Goal: Task Accomplishment & Management: Manage account settings

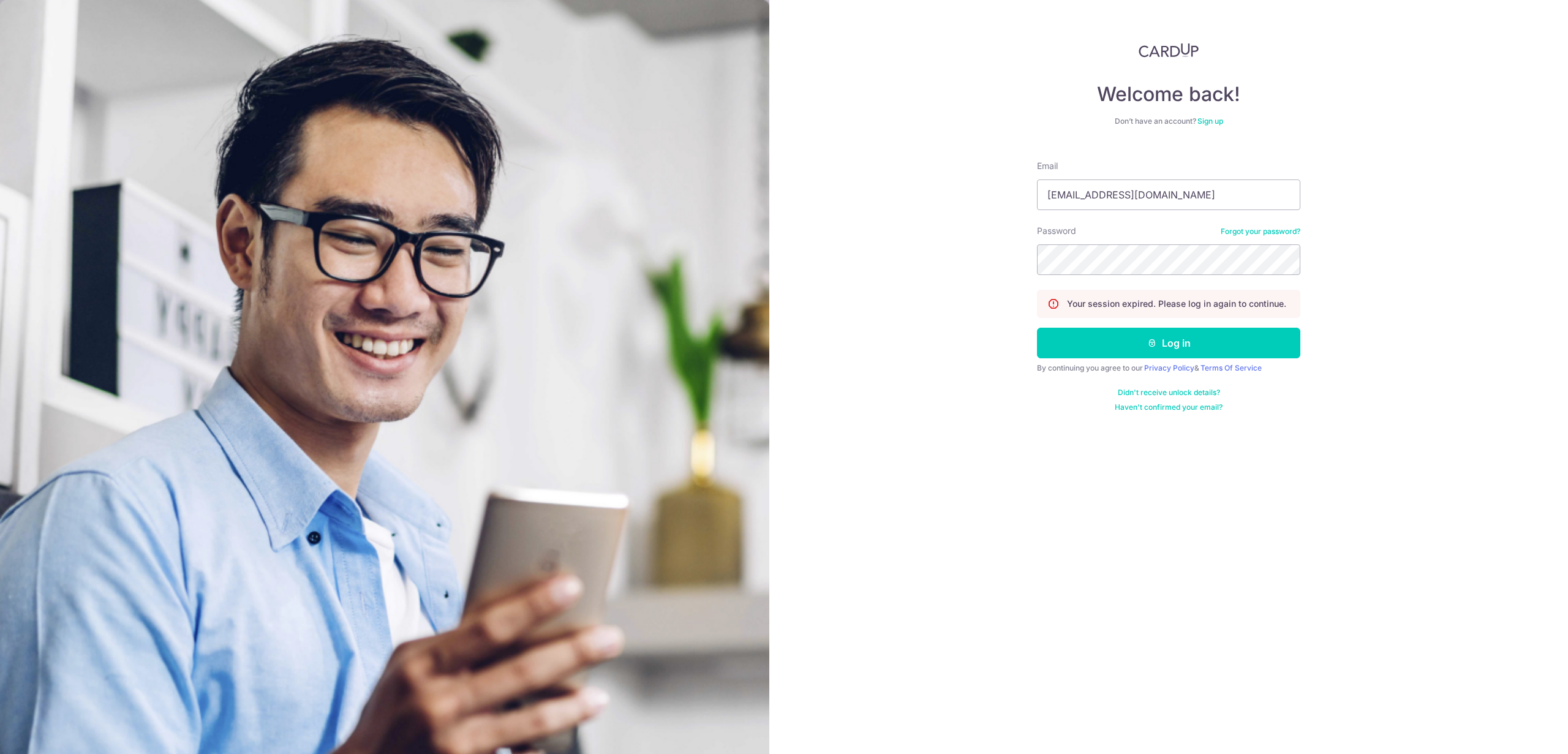
type input "[EMAIL_ADDRESS][DOMAIN_NAME]"
click at [1169, 343] on button "Log in" at bounding box center [1168, 343] width 263 height 31
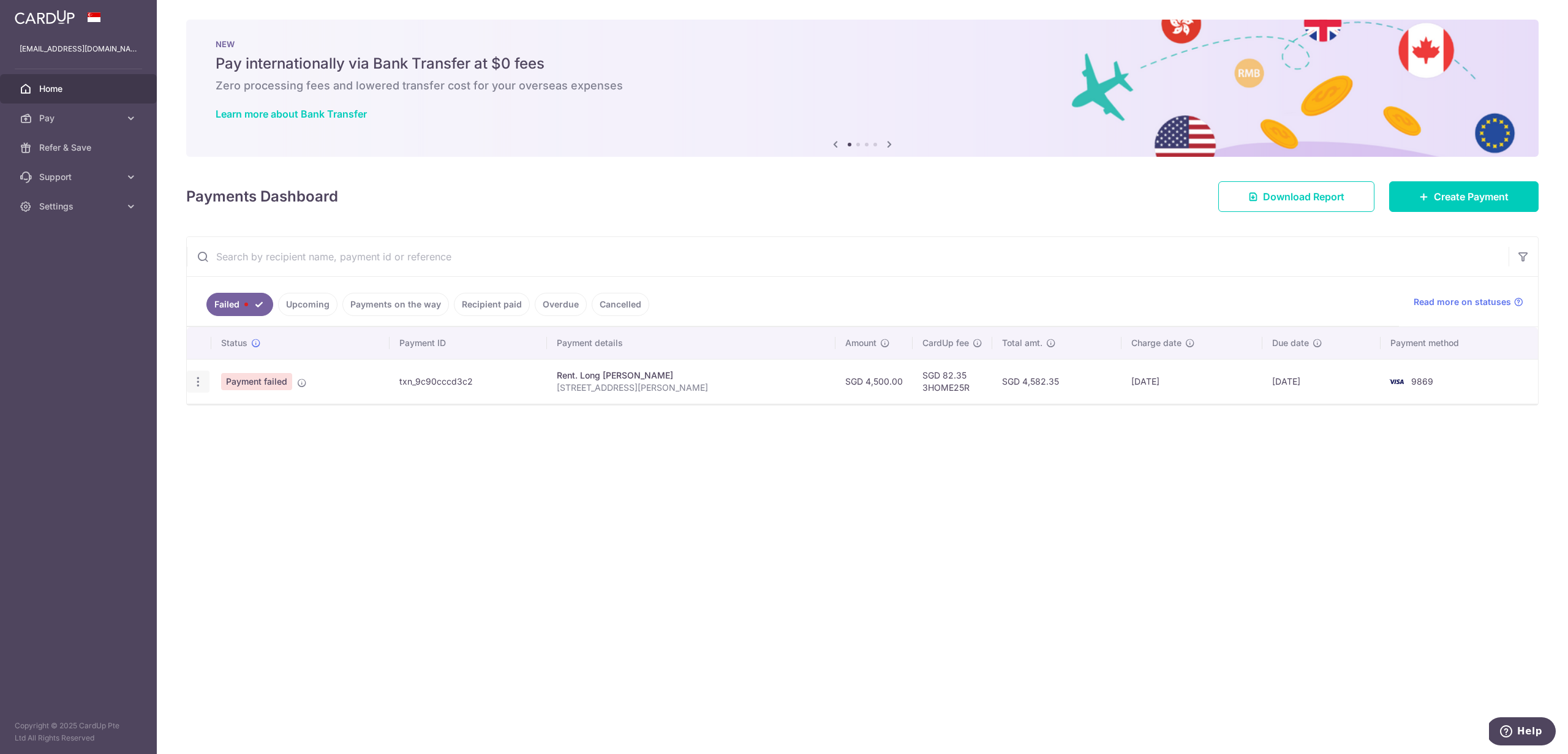
click at [200, 385] on icon "button" at bounding box center [198, 382] width 13 height 13
click at [237, 417] on span "Update payment" at bounding box center [263, 415] width 83 height 14
radio input "true"
type input "4,500.00"
type input "[STREET_ADDRESS][PERSON_NAME]"
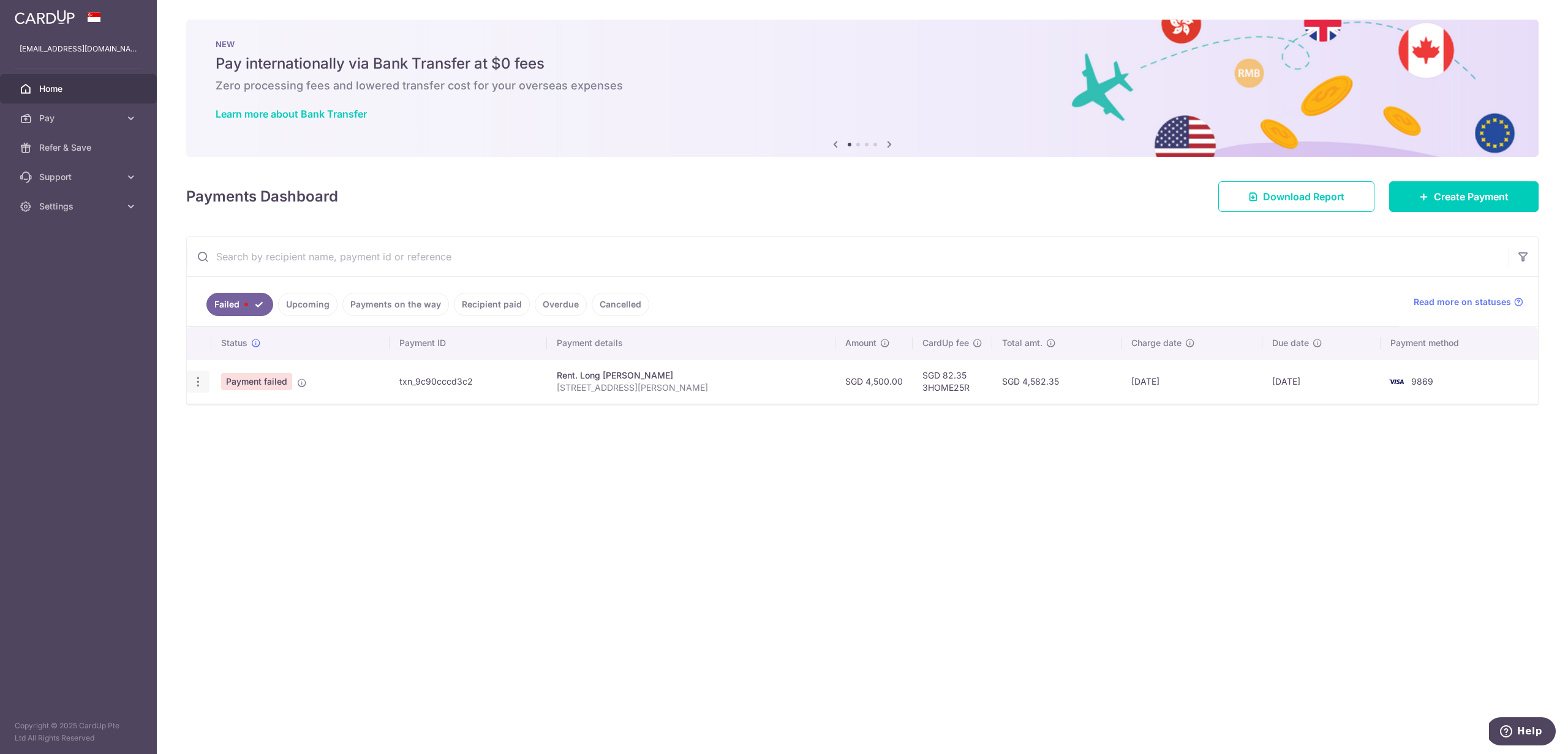
type input "3HOME25R"
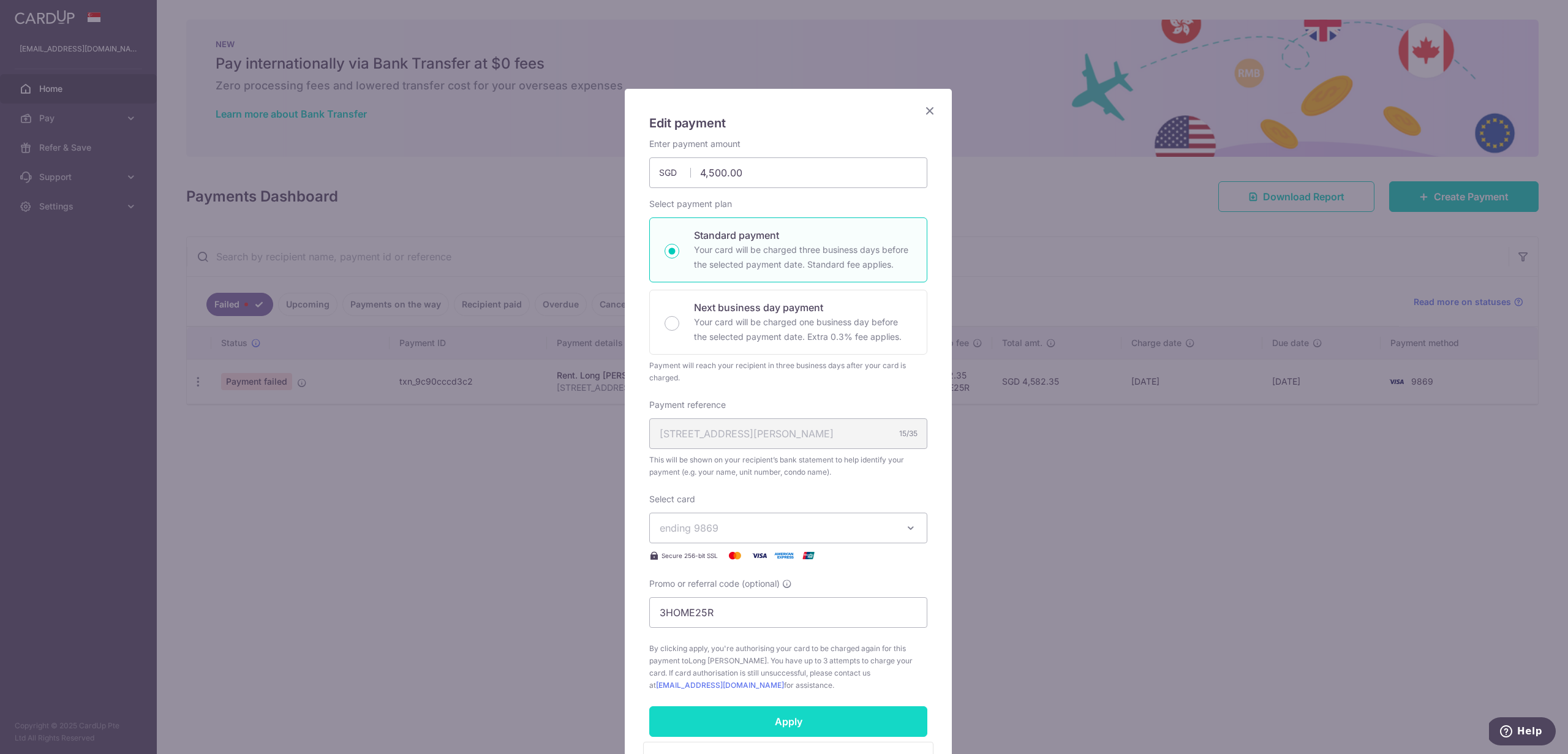
click at [795, 725] on input "Apply" at bounding box center [788, 721] width 278 height 31
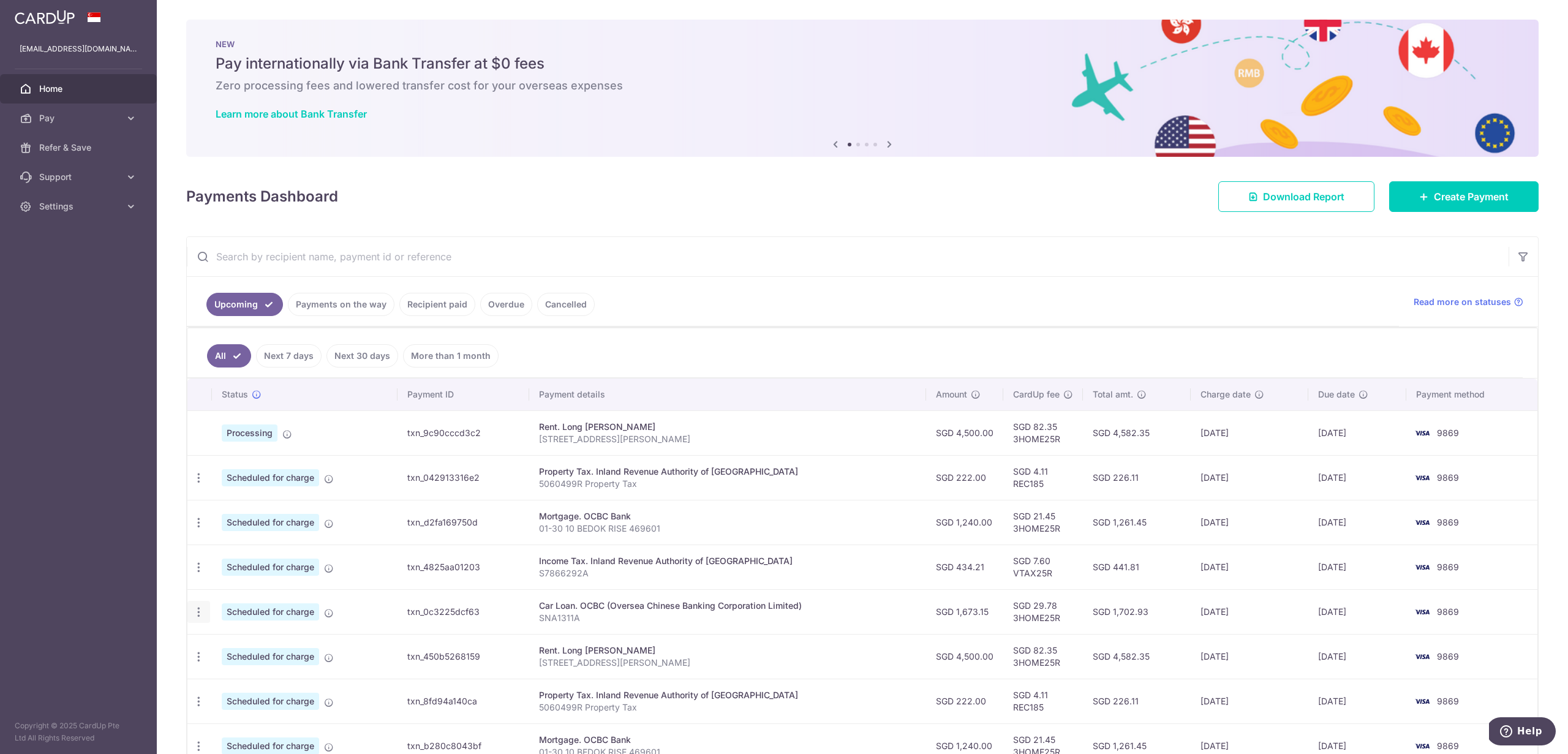
click at [193, 615] on icon "button" at bounding box center [198, 612] width 13 height 13
click at [282, 676] on span "Cancel payment" at bounding box center [263, 675] width 82 height 14
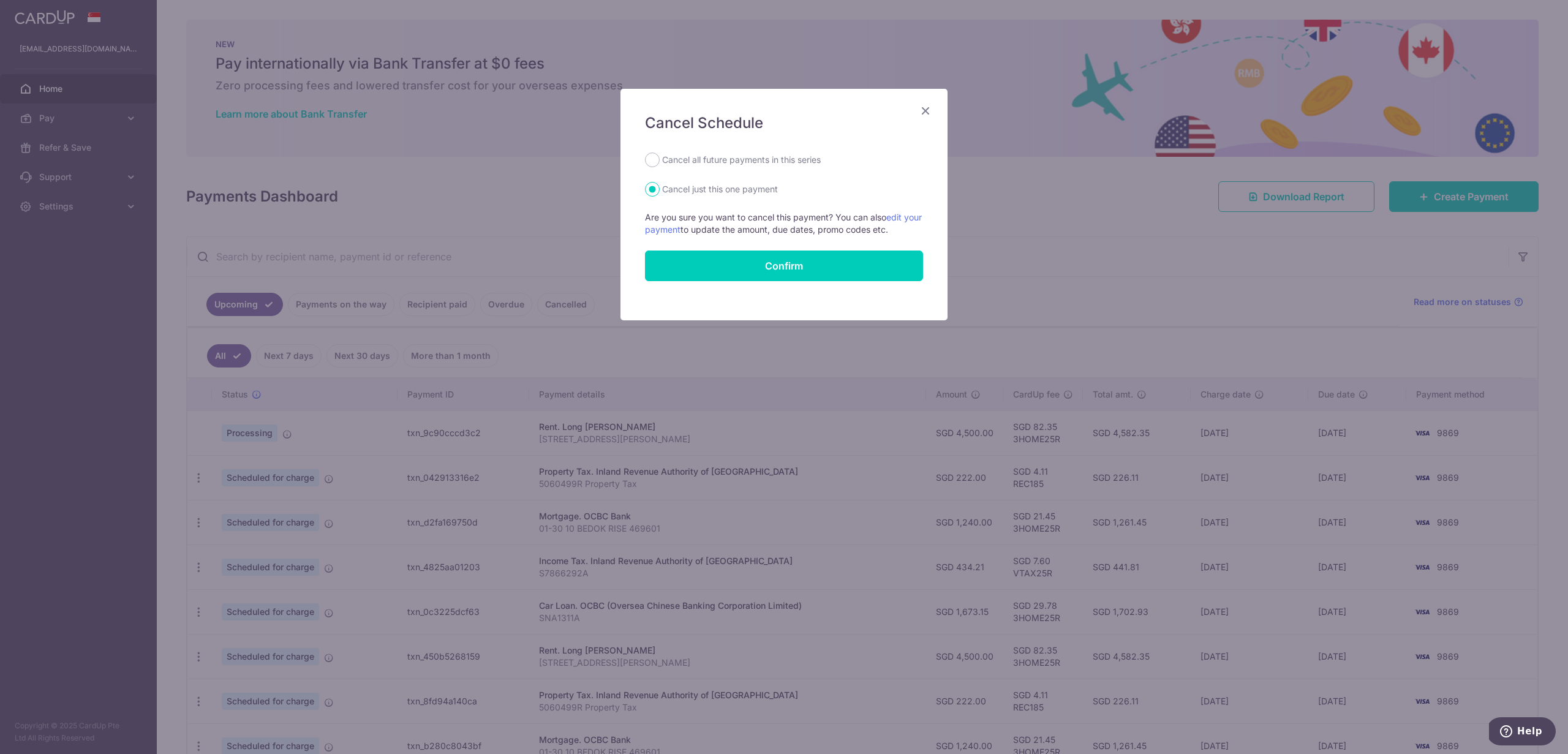
click at [687, 160] on label "Cancel all future payments in this series" at bounding box center [741, 160] width 159 height 14
click at [659, 160] on input "Cancel all future payments in this series" at bounding box center [652, 160] width 14 height 14
radio input "true"
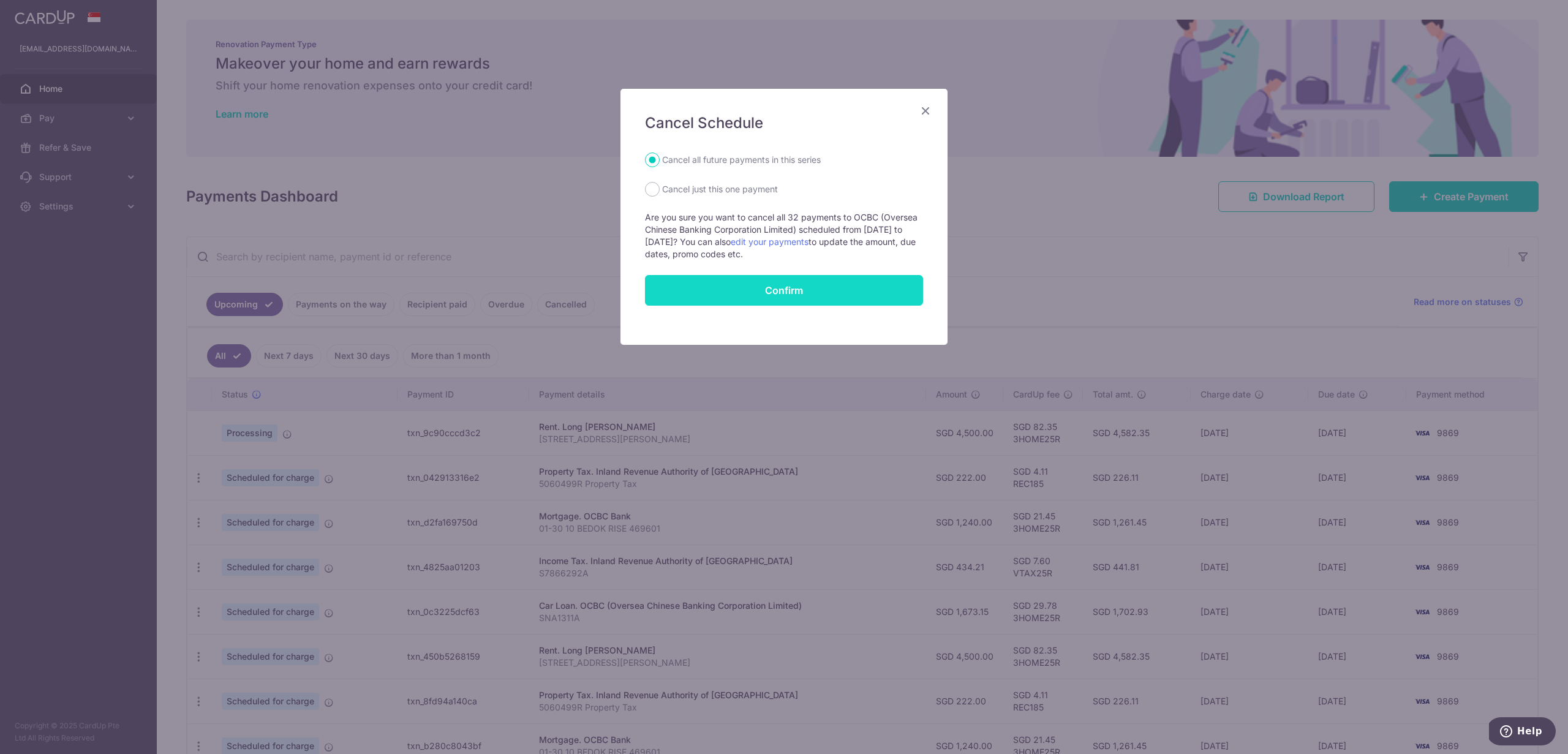
click at [693, 285] on button "Confirm" at bounding box center [784, 290] width 278 height 31
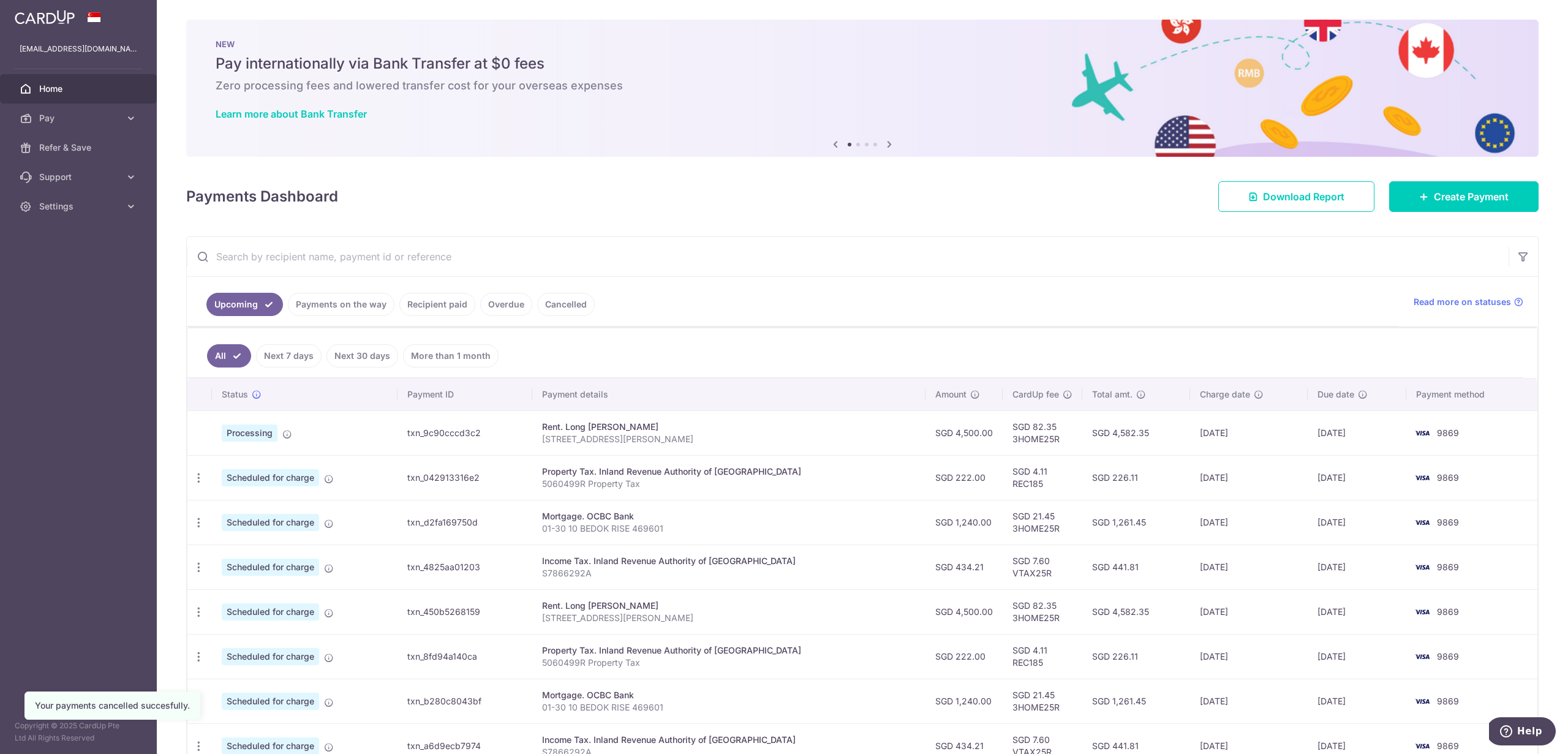
scroll to position [193, 0]
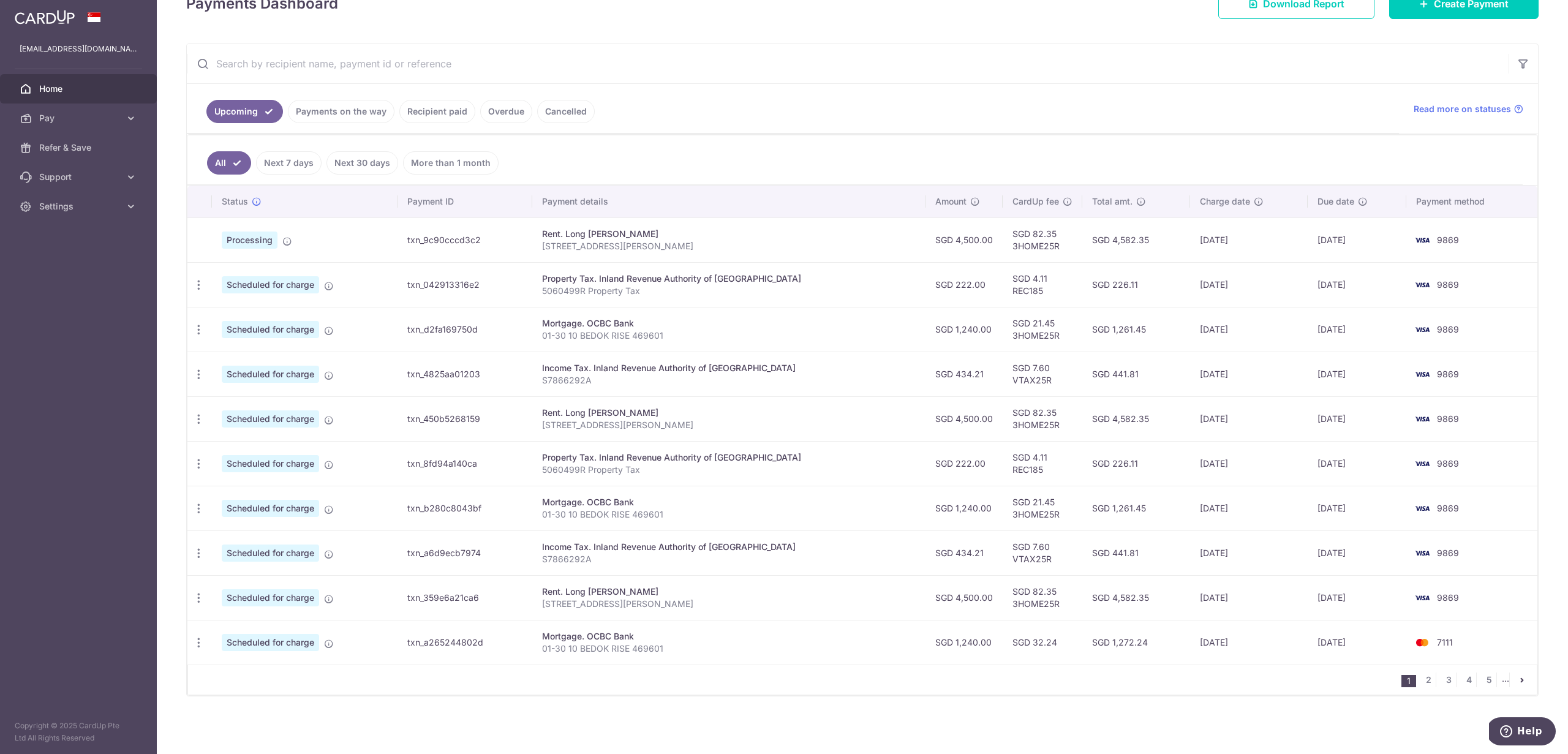
click at [569, 123] on ul "Upcoming Payments on the way Recipient paid Overdue Cancelled" at bounding box center [793, 108] width 1212 height 49
click at [570, 117] on link "Cancelled" at bounding box center [566, 111] width 58 height 23
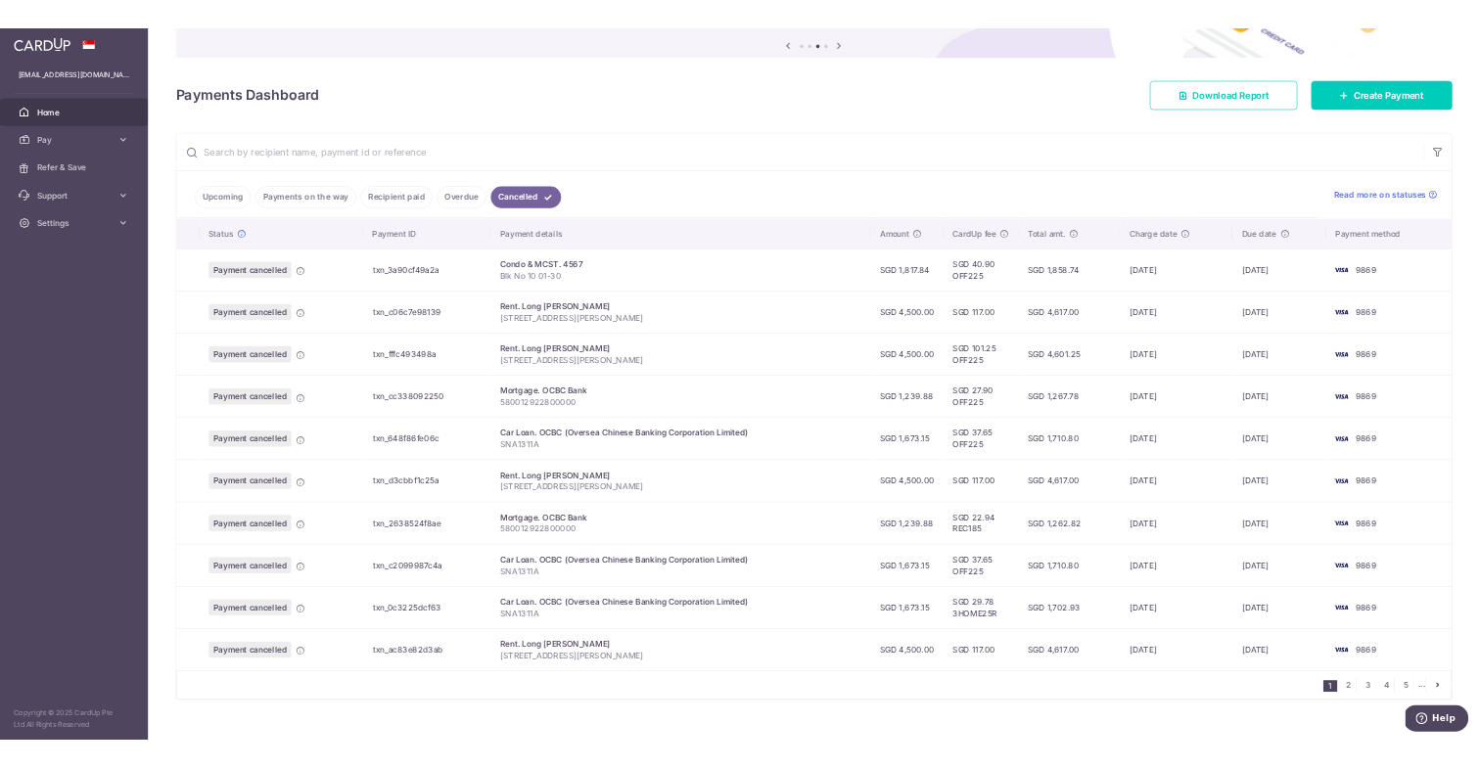
scroll to position [213, 0]
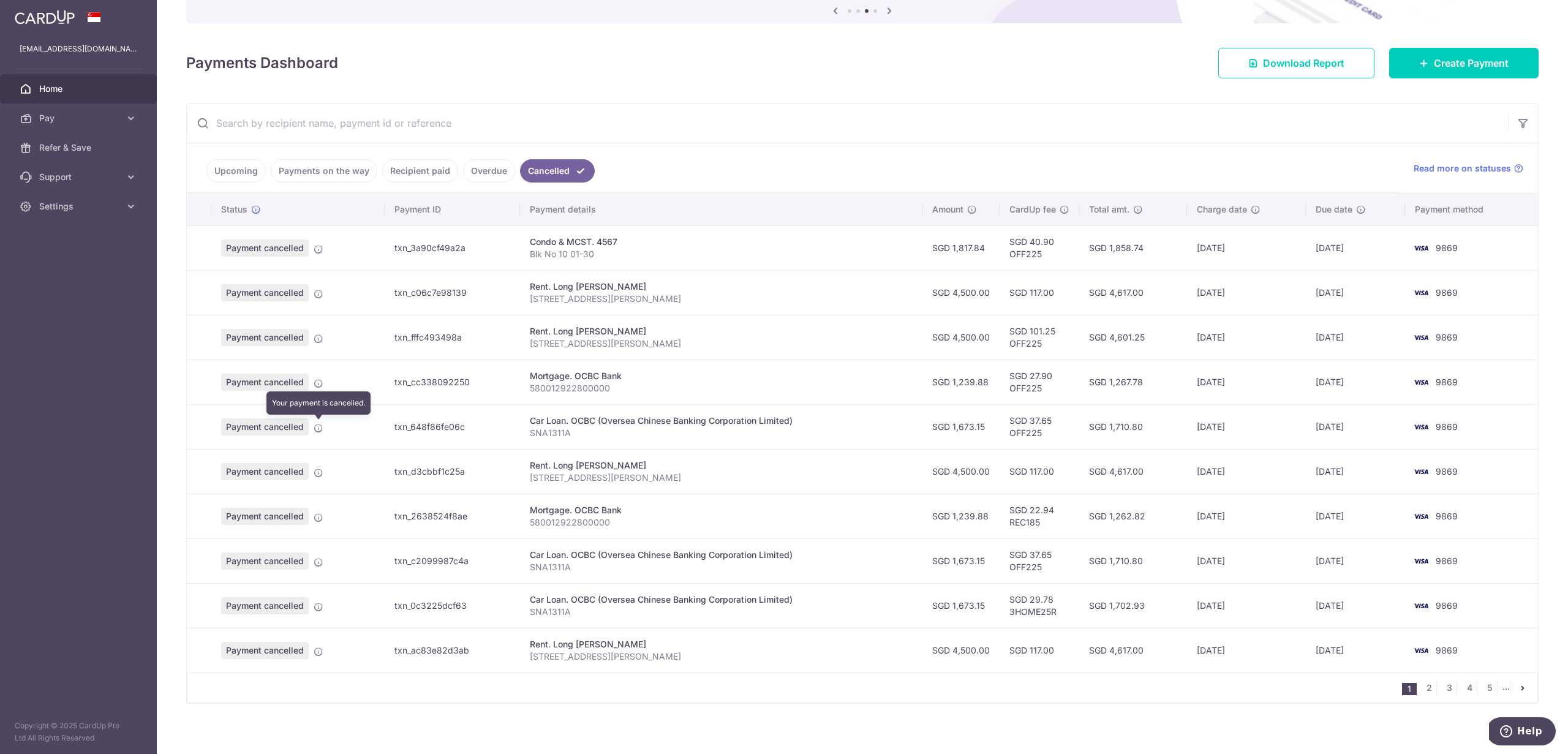
click at [320, 428] on icon at bounding box center [318, 428] width 10 height 10
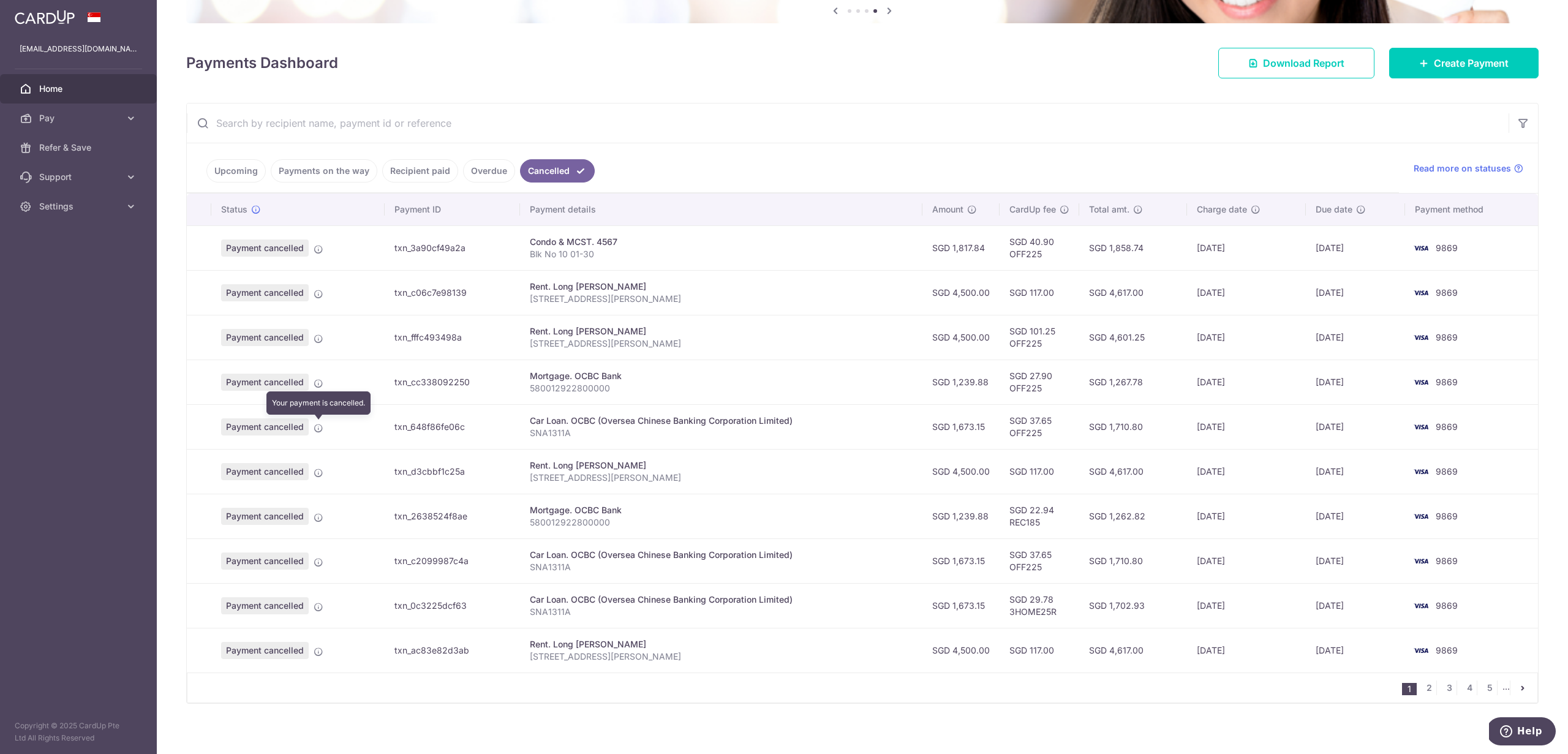
click at [320, 428] on icon at bounding box center [318, 428] width 10 height 10
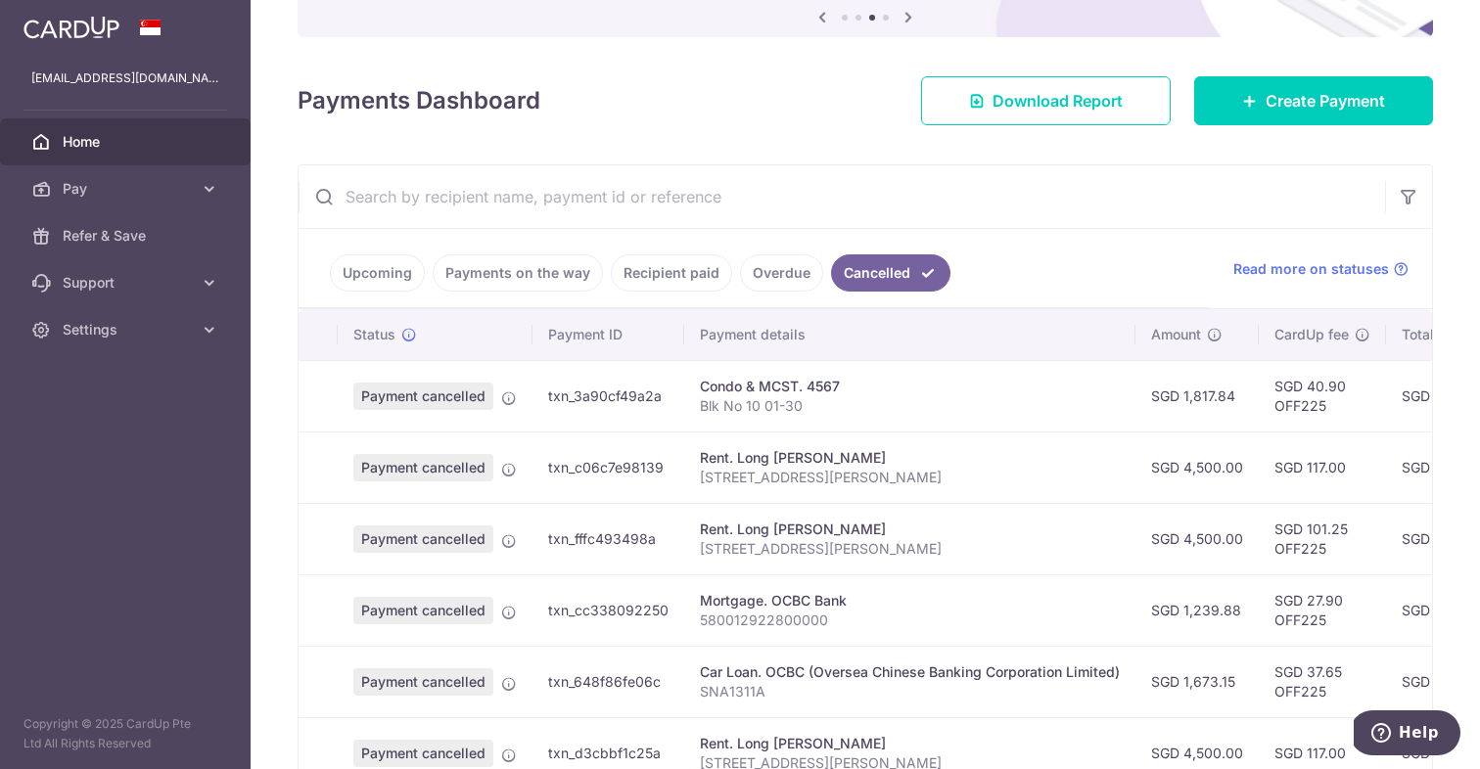
click at [79, 147] on span "Home" at bounding box center [127, 142] width 129 height 20
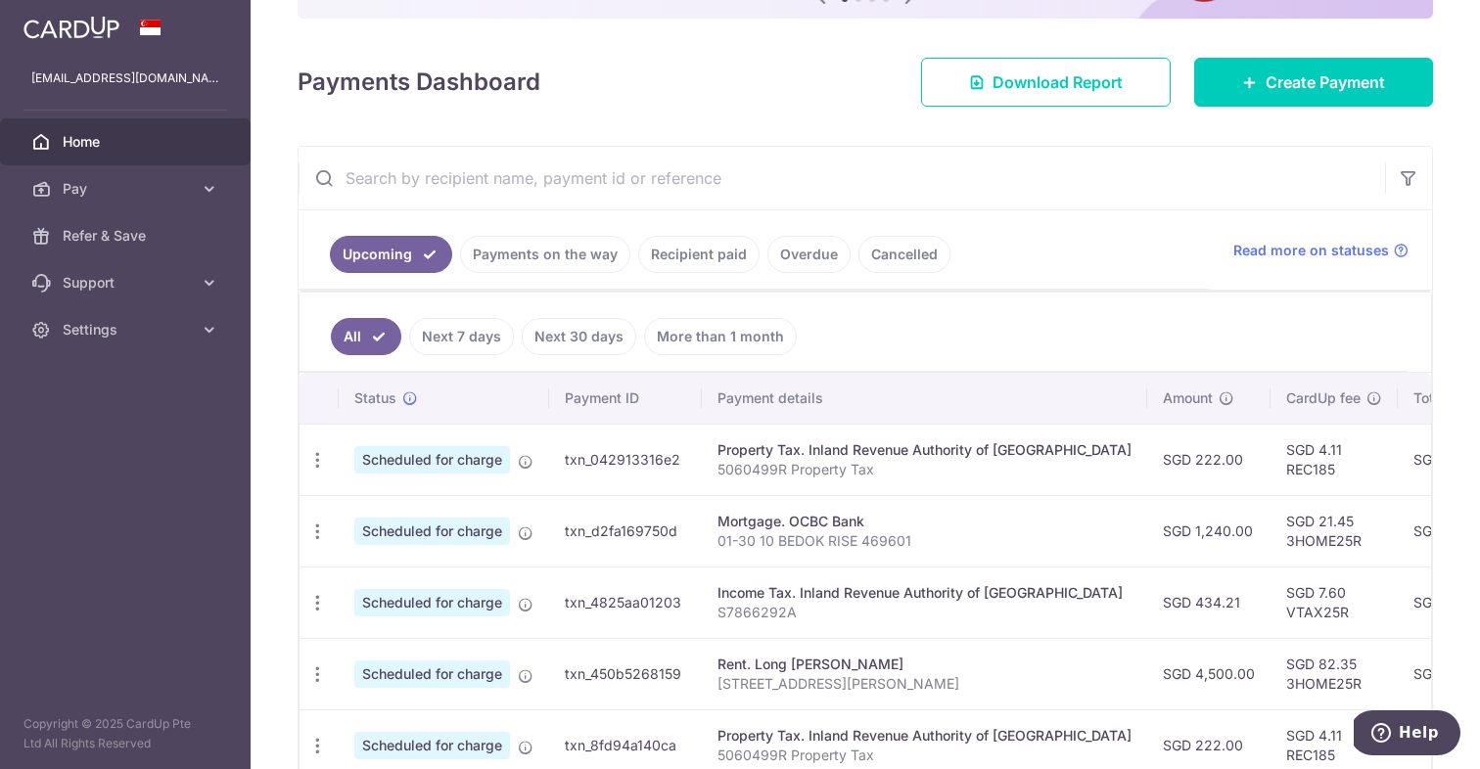
scroll to position [230, 0]
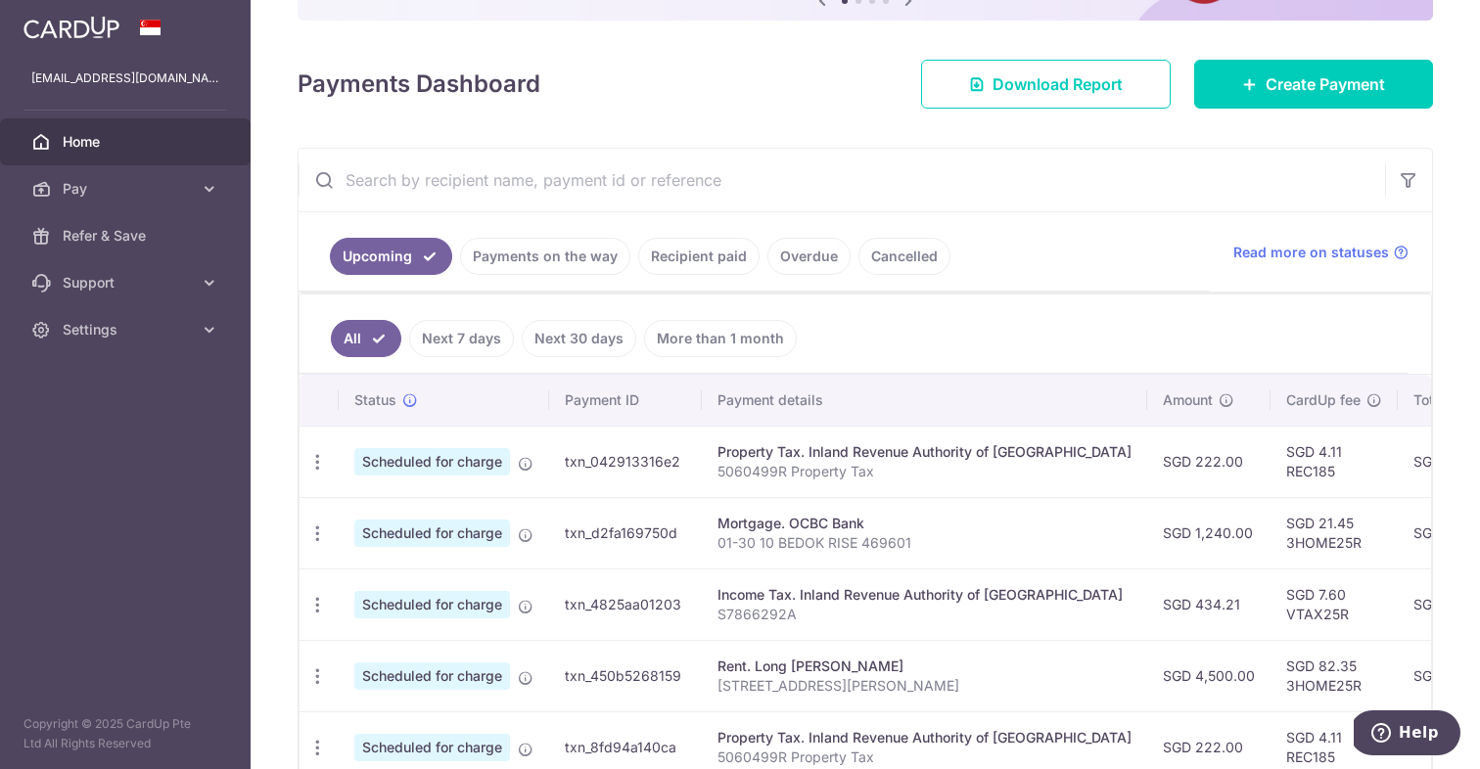
click at [560, 257] on link "Payments on the way" at bounding box center [545, 256] width 170 height 37
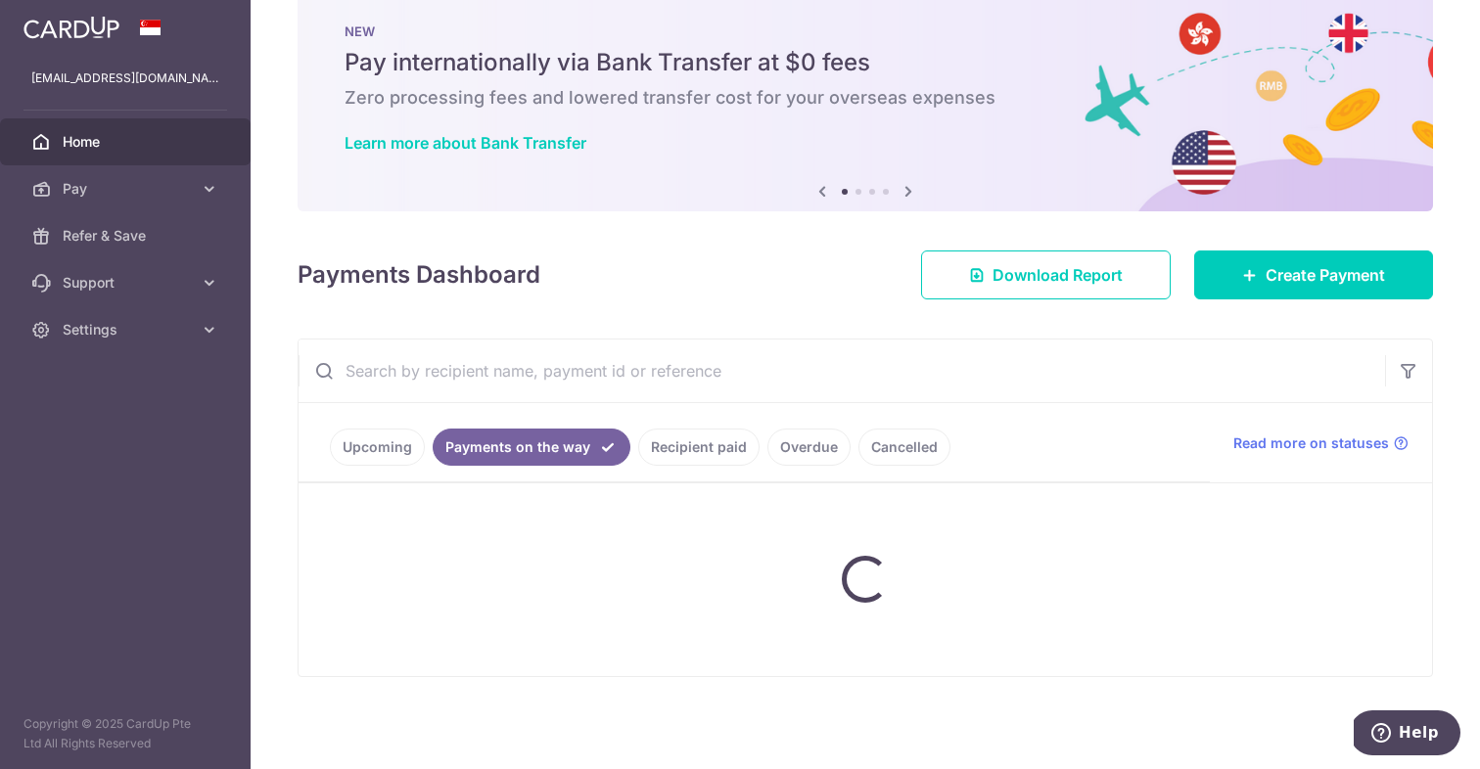
scroll to position [39, 0]
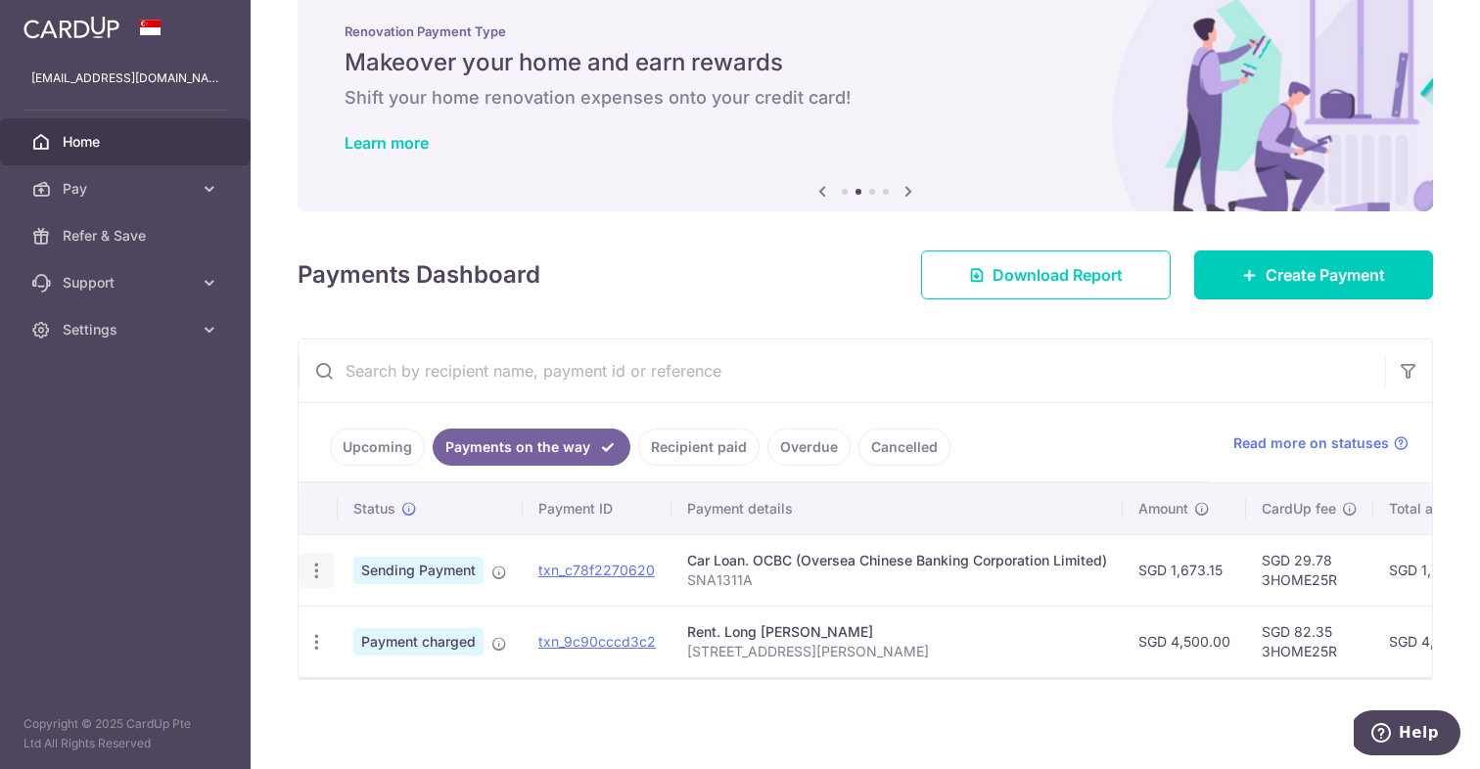
click at [322, 569] on icon "button" at bounding box center [316, 571] width 21 height 21
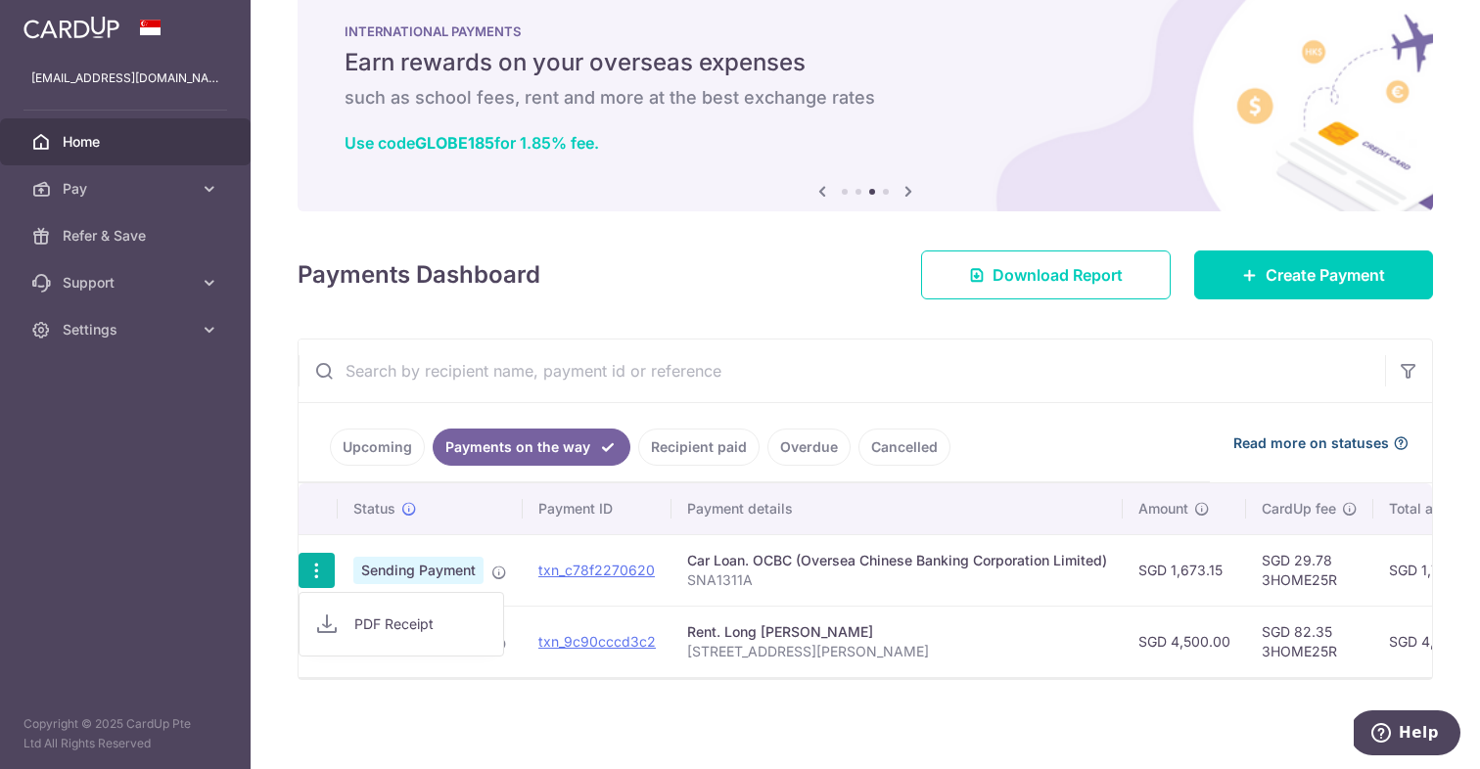
click at [1279, 438] on span "Read more on statuses" at bounding box center [1311, 444] width 156 height 20
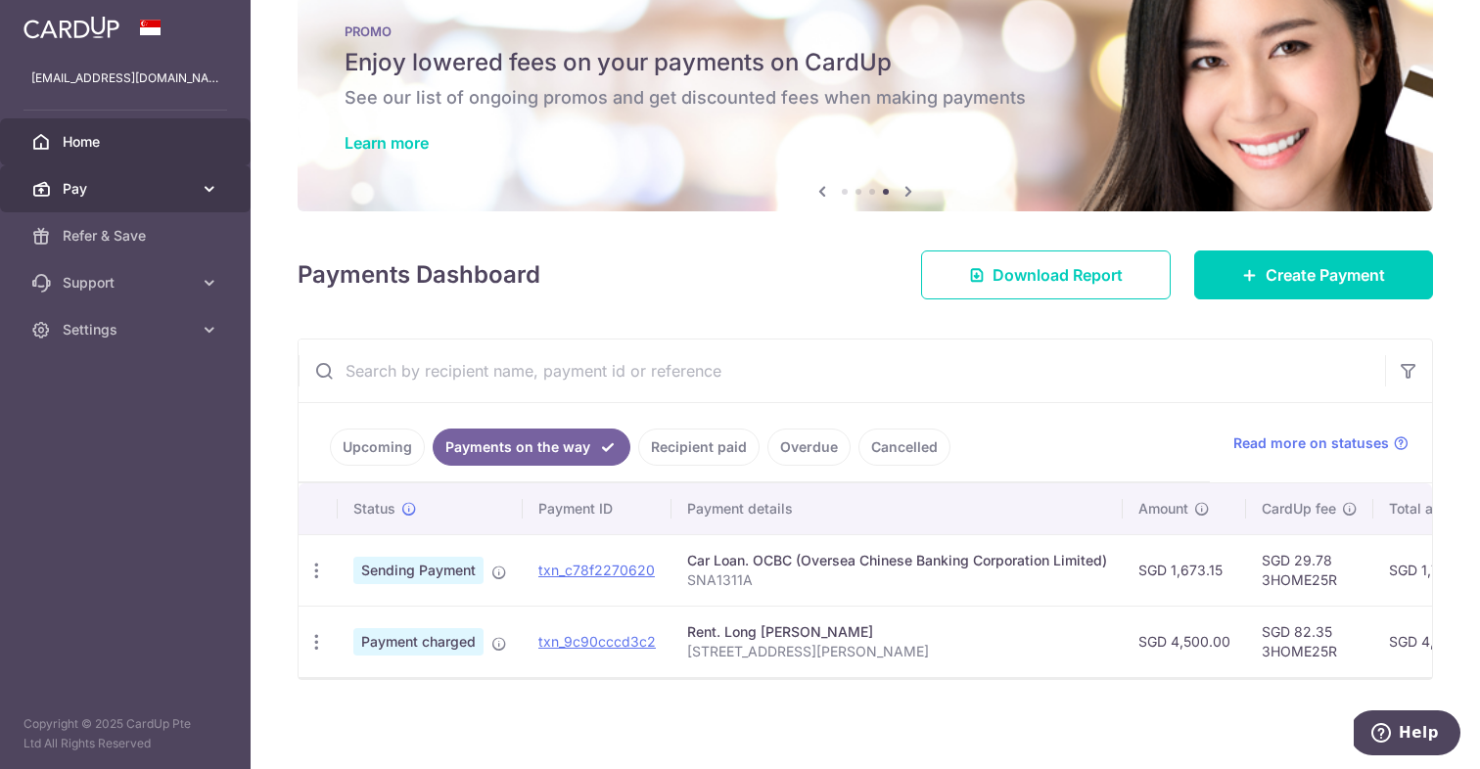
click at [129, 189] on span "Pay" at bounding box center [127, 189] width 129 height 20
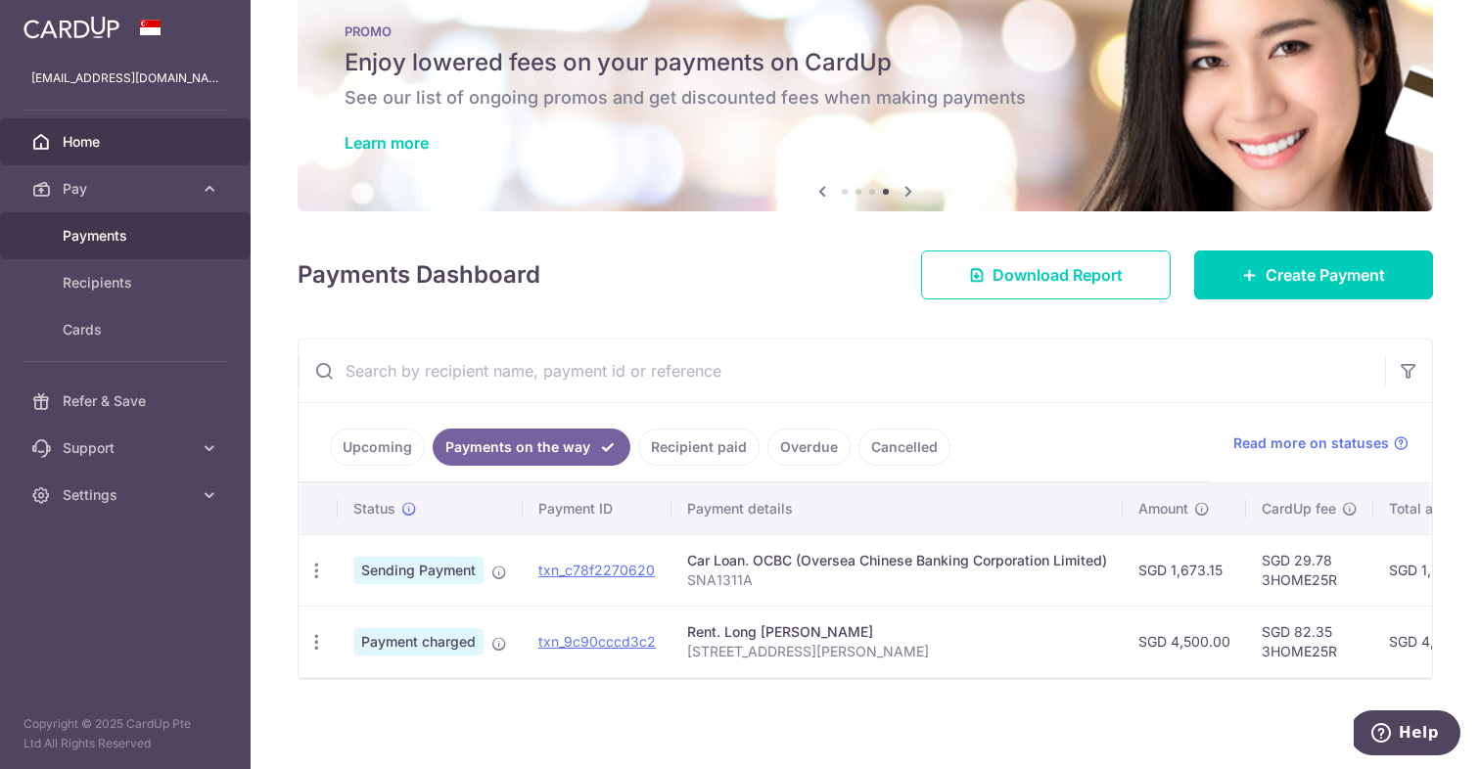
click at [92, 236] on span "Payments" at bounding box center [127, 236] width 129 height 20
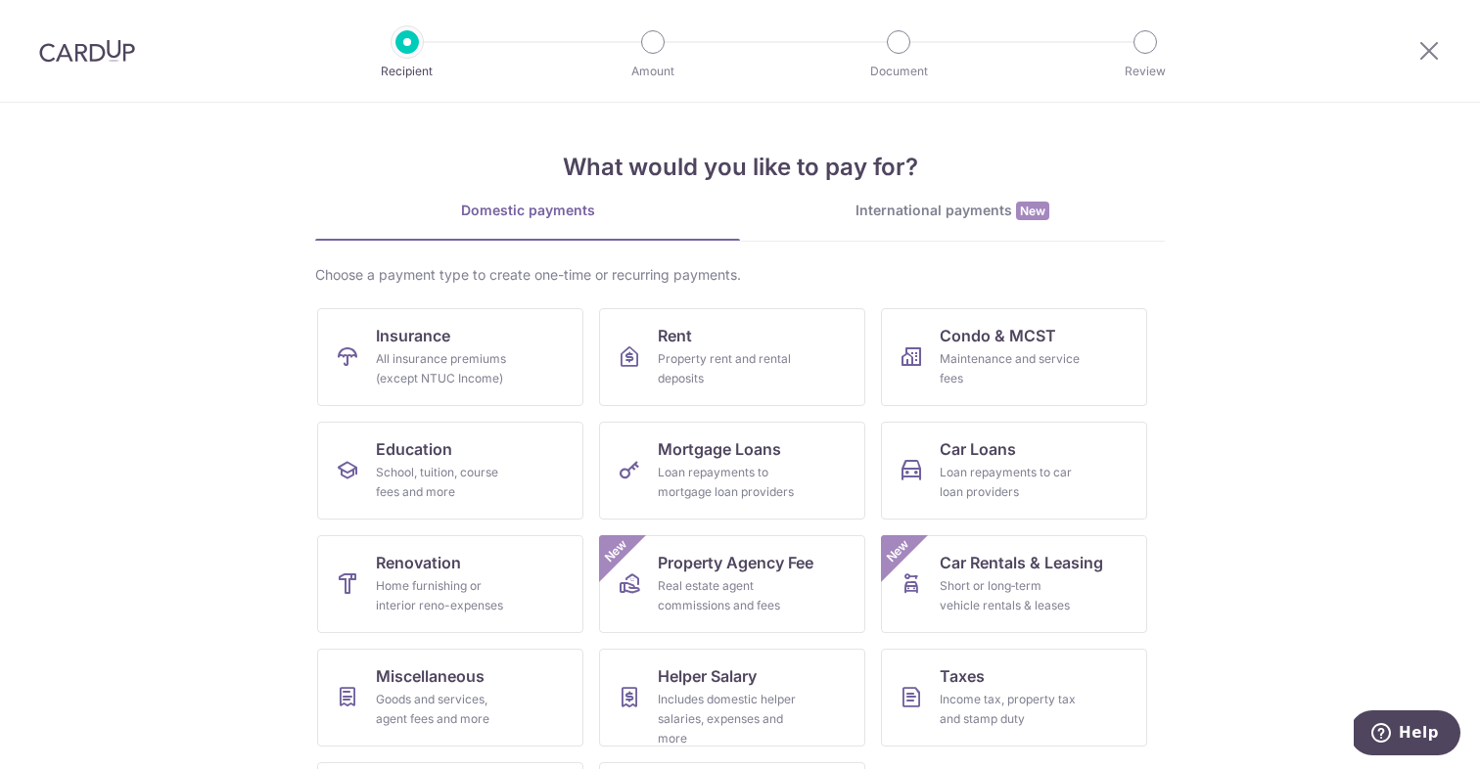
click at [116, 51] on img at bounding box center [87, 50] width 96 height 23
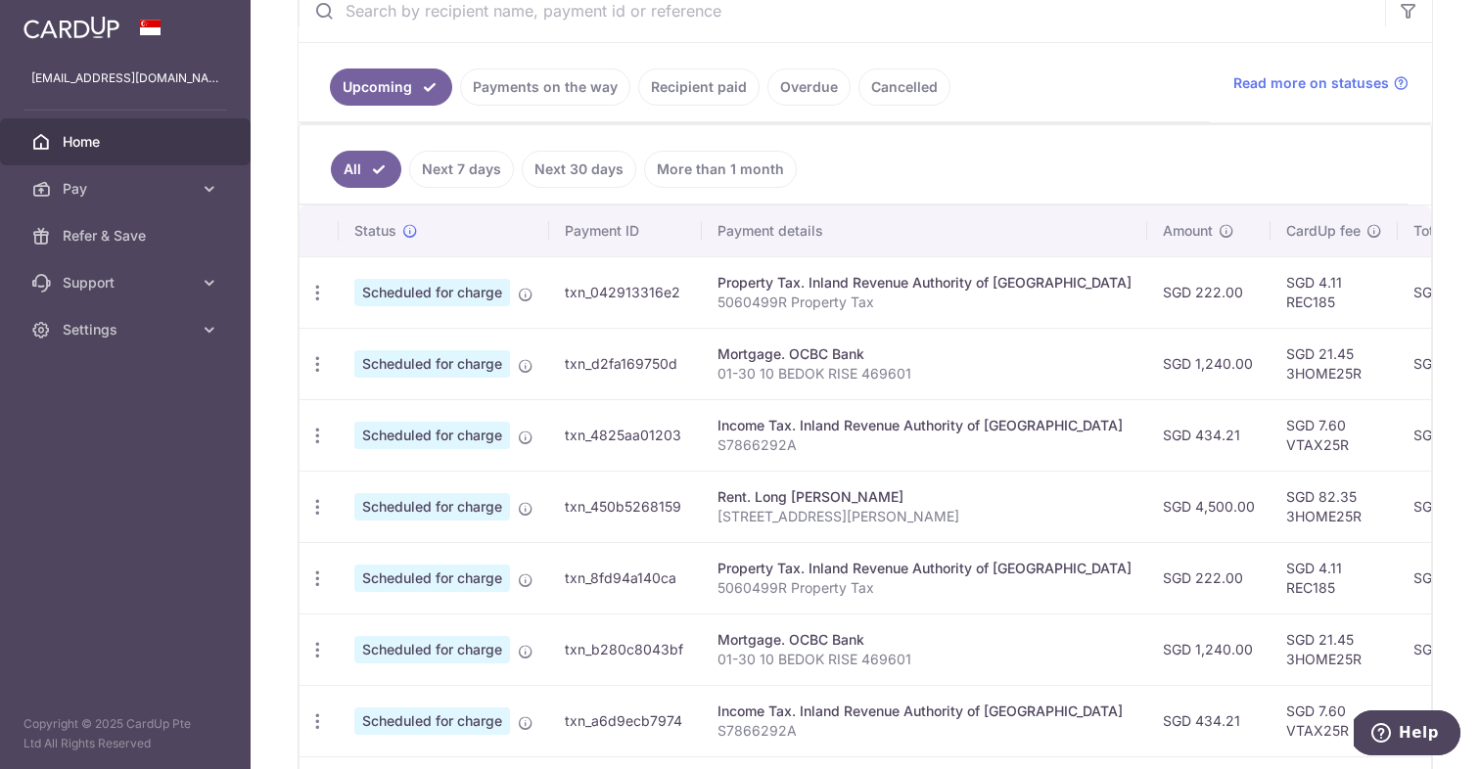
scroll to position [463, 0]
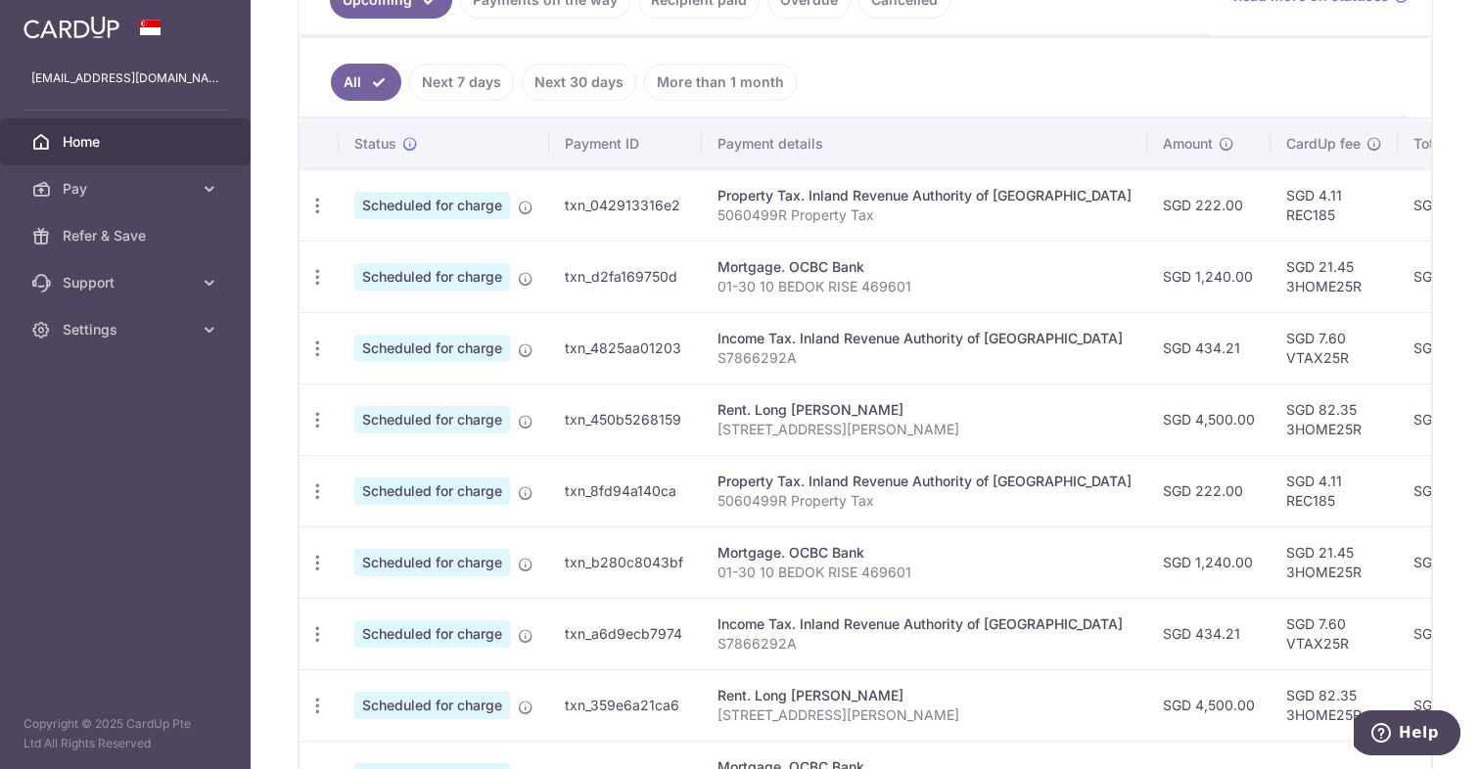
click at [482, 86] on link "Next 7 days" at bounding box center [461, 82] width 105 height 37
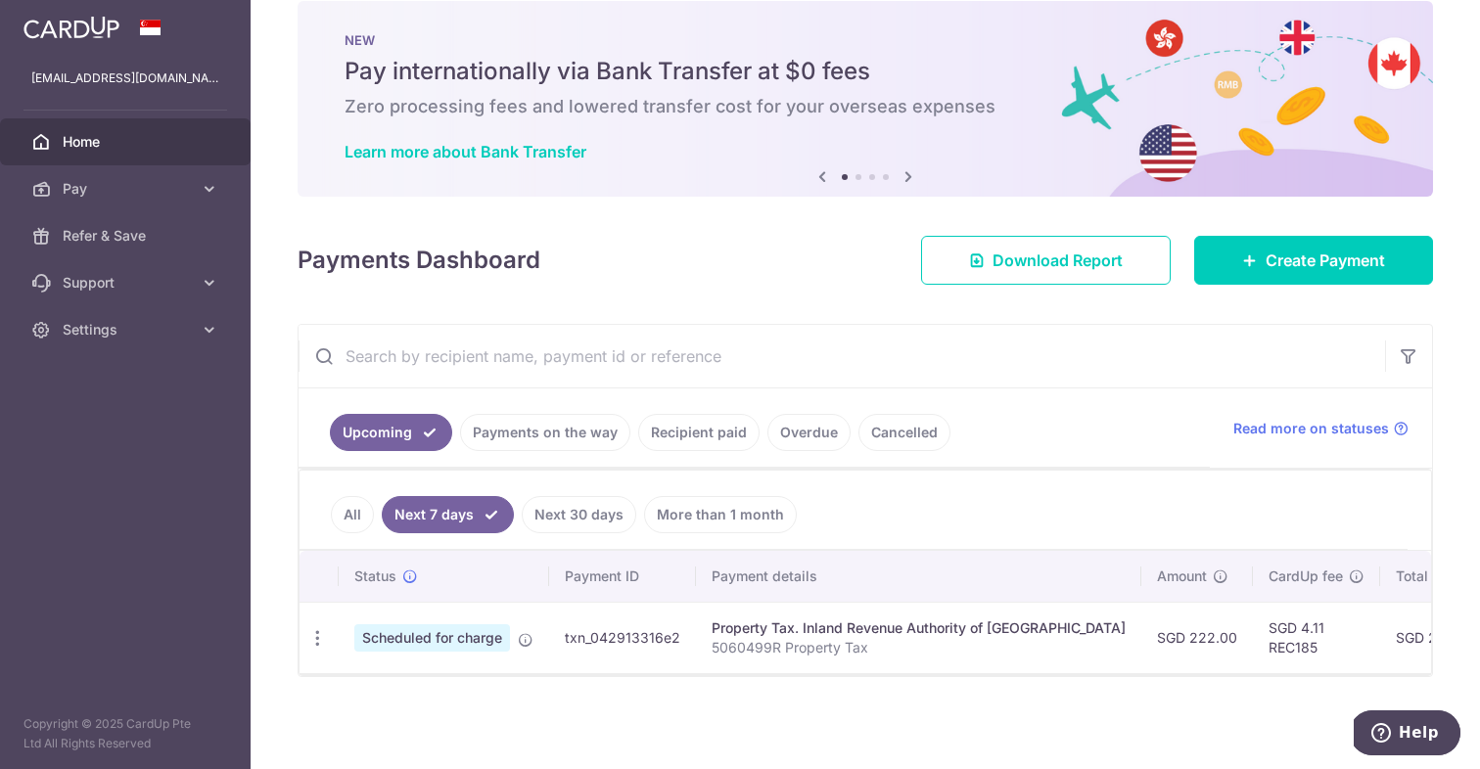
click at [579, 496] on link "Next 30 days" at bounding box center [579, 514] width 115 height 37
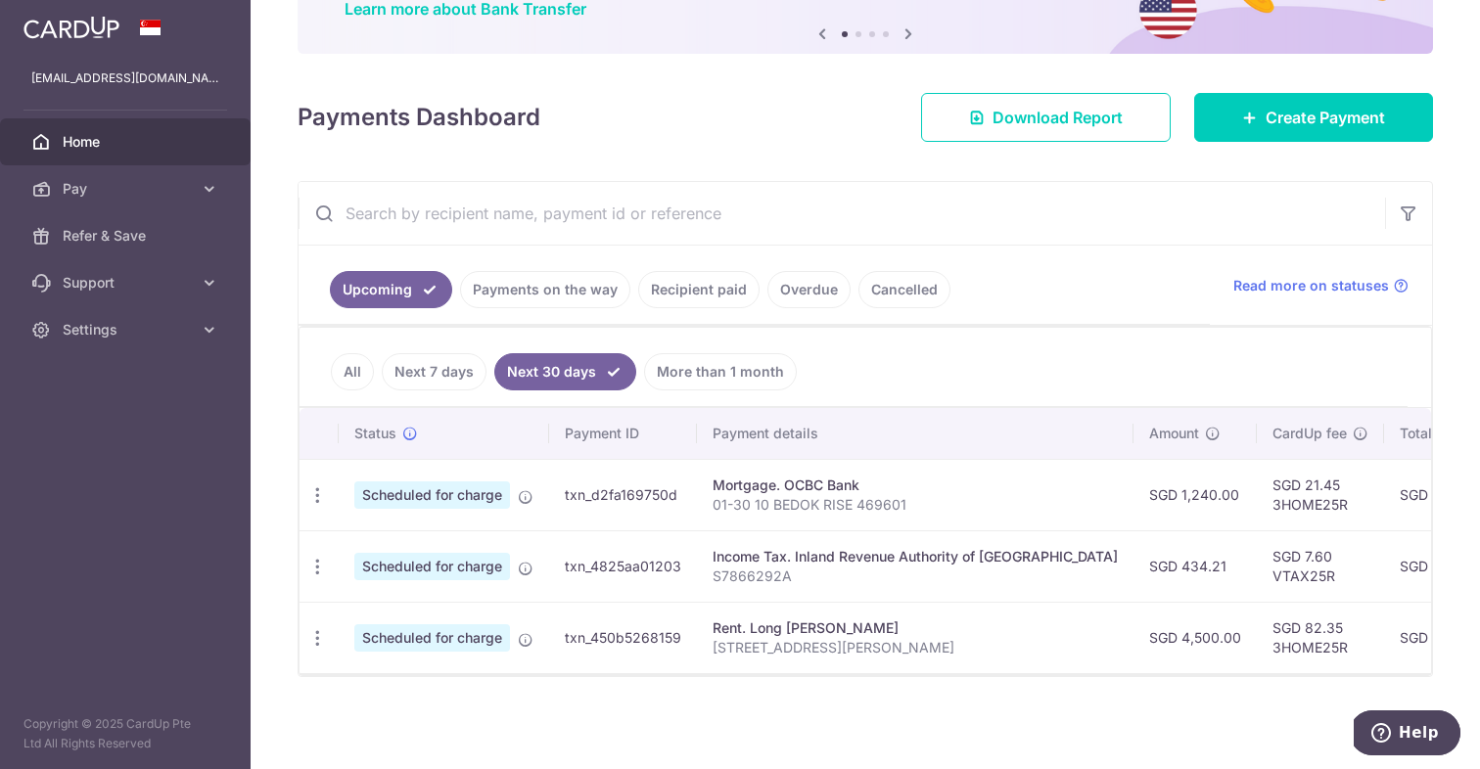
click at [666, 353] on link "More than 1 month" at bounding box center [720, 371] width 153 height 37
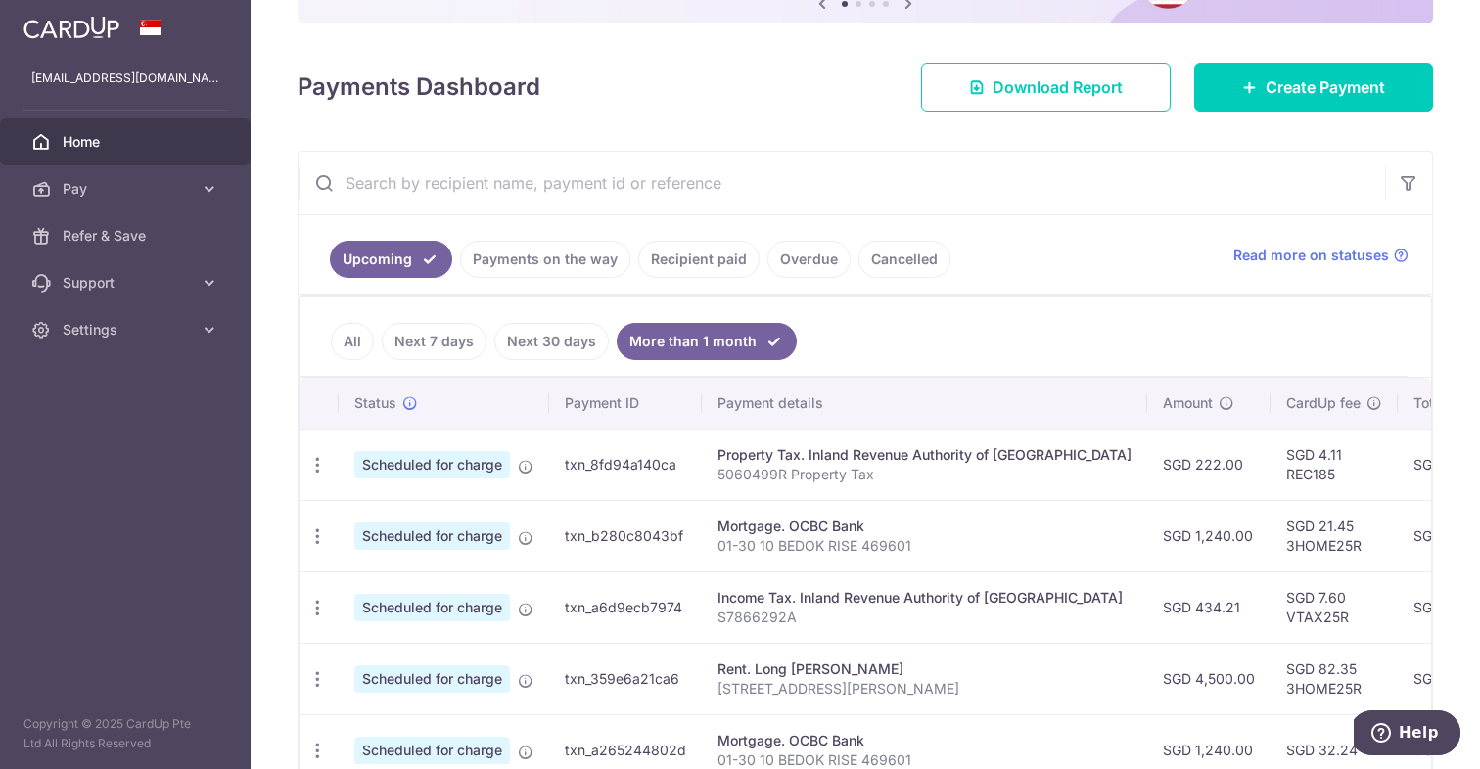
scroll to position [150, 0]
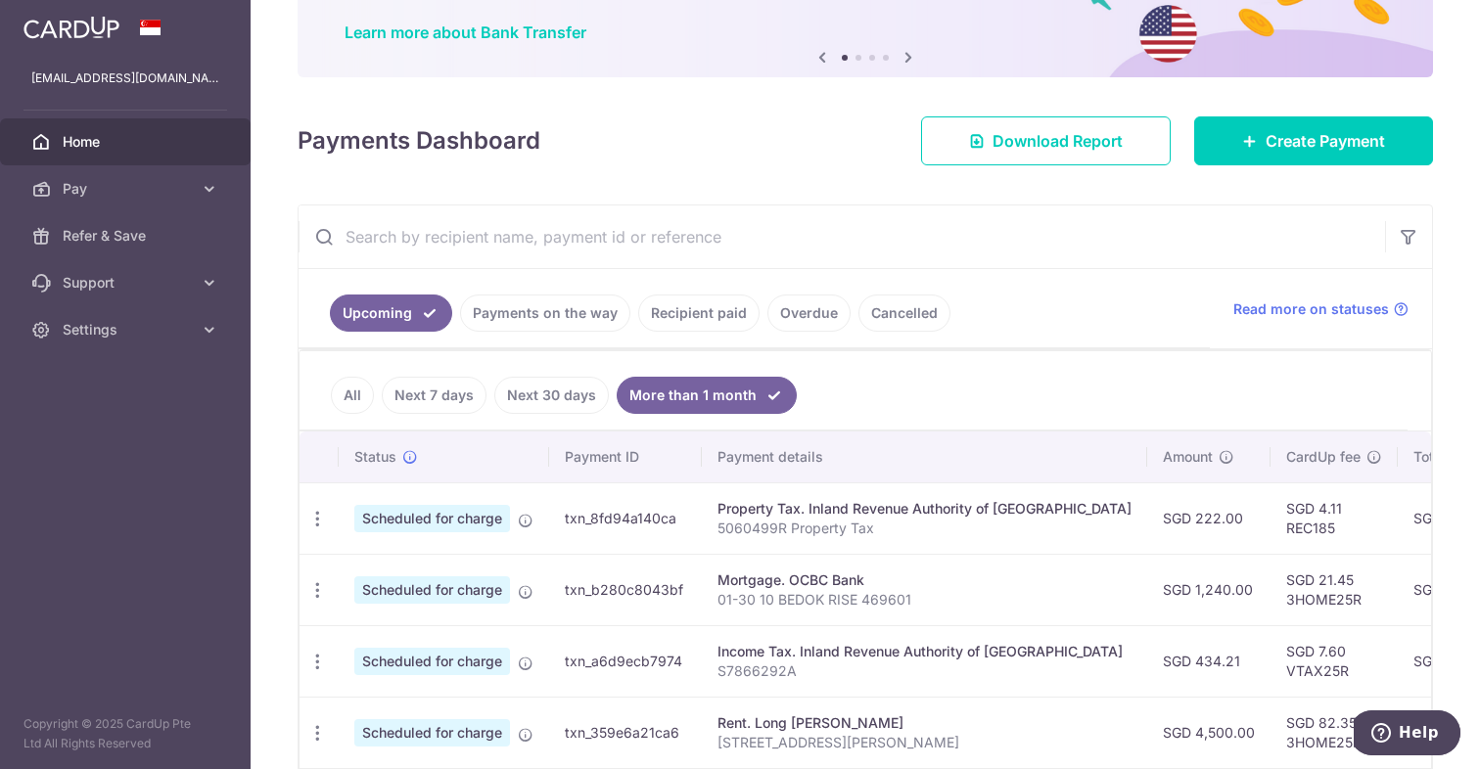
click at [876, 322] on link "Cancelled" at bounding box center [904, 313] width 92 height 37
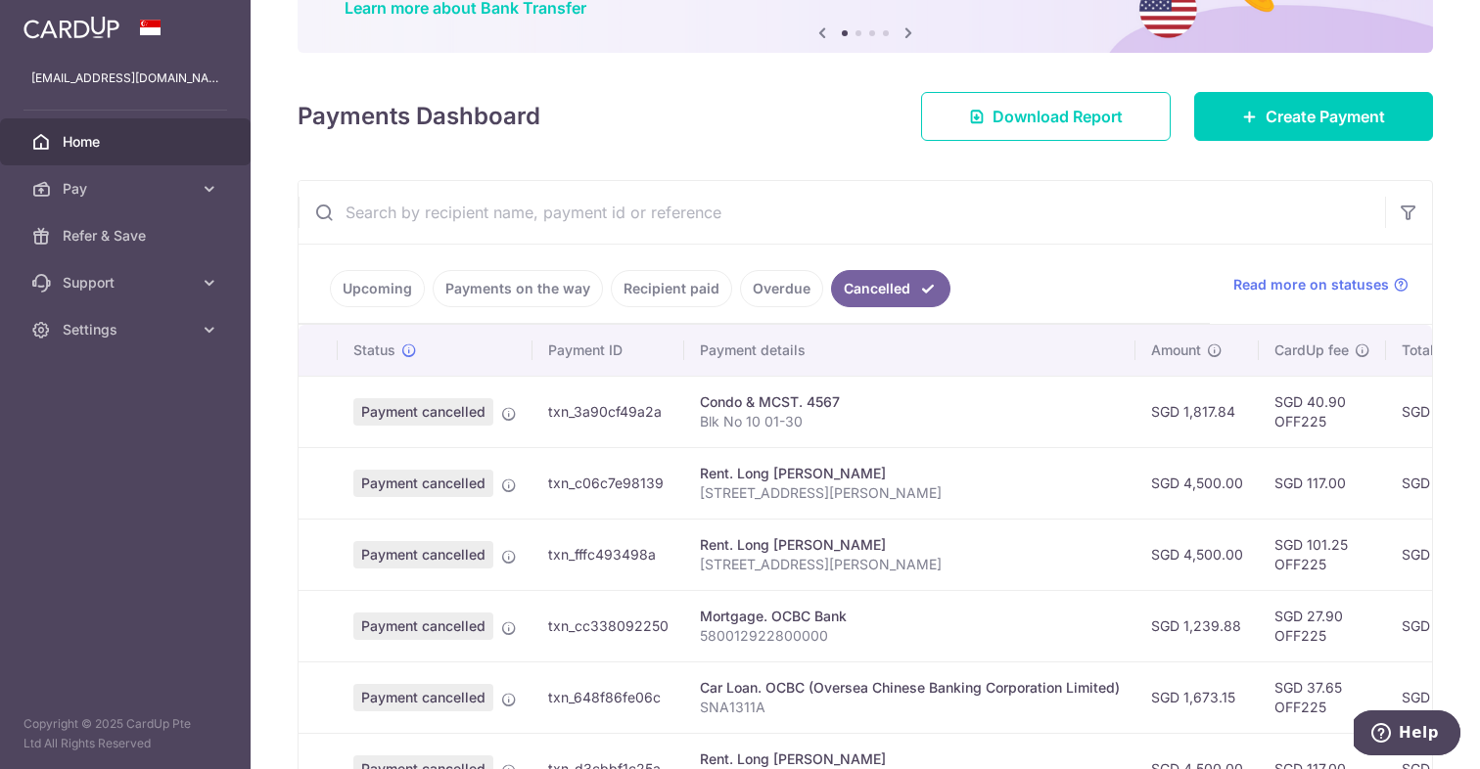
scroll to position [301, 0]
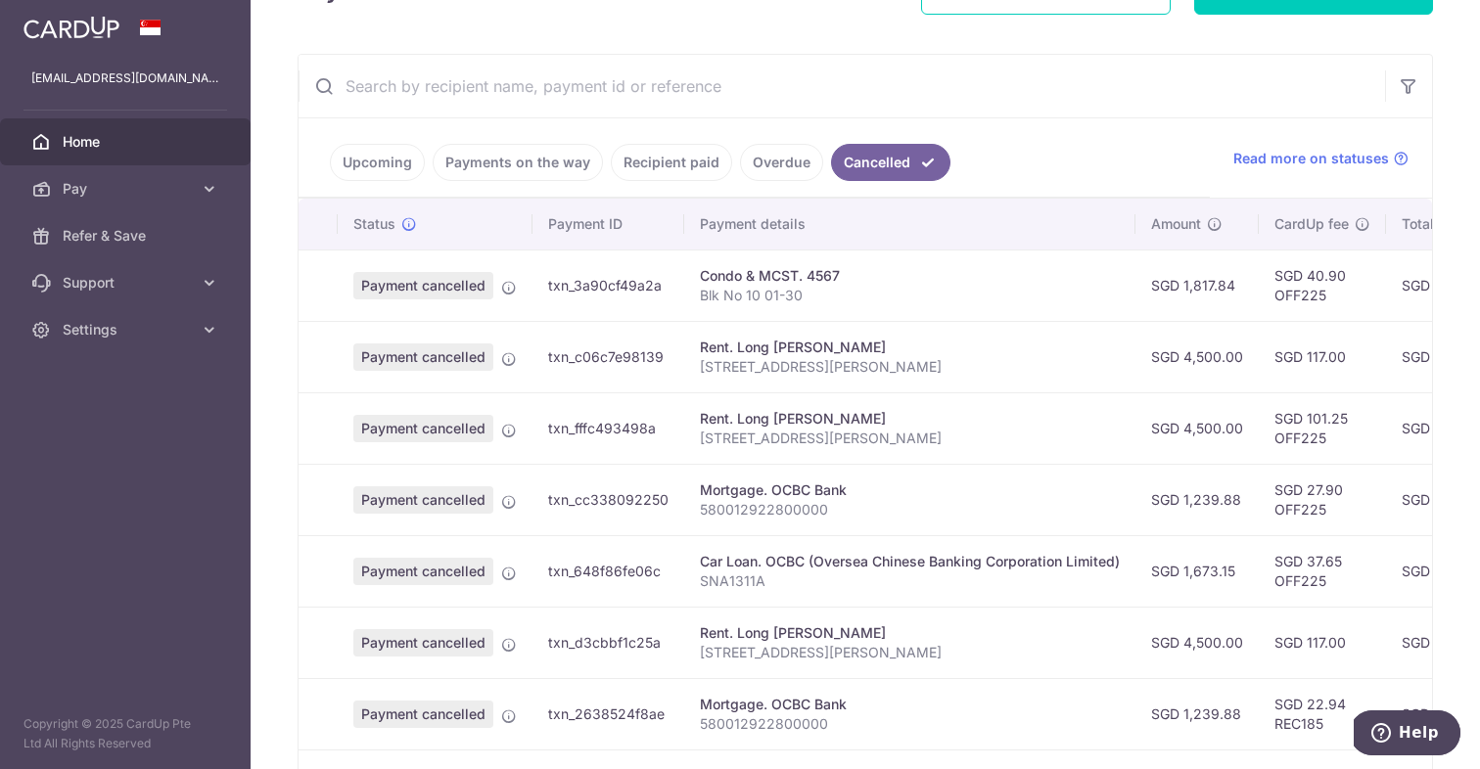
click at [774, 166] on link "Overdue" at bounding box center [781, 162] width 83 height 37
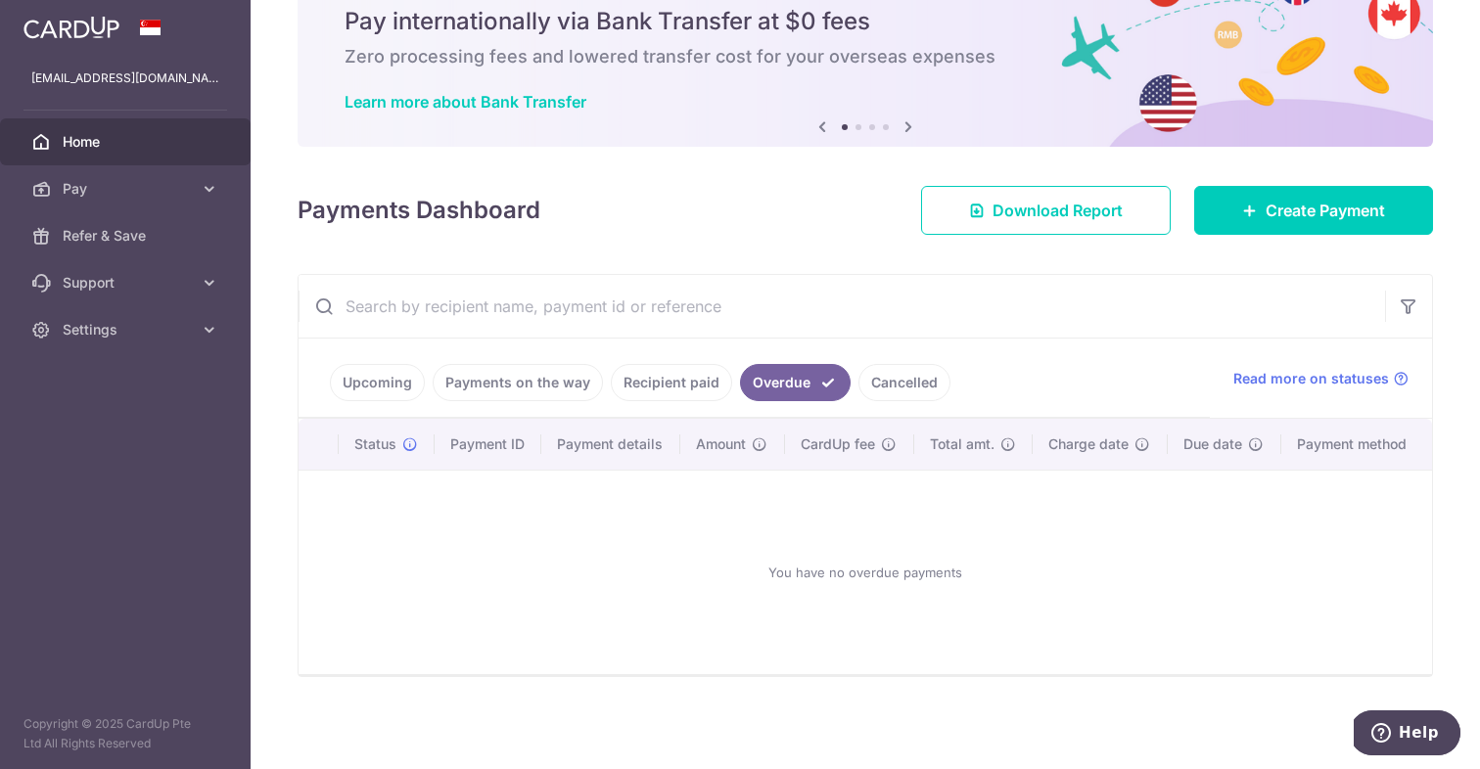
click at [691, 364] on link "Recipient paid" at bounding box center [671, 382] width 121 height 37
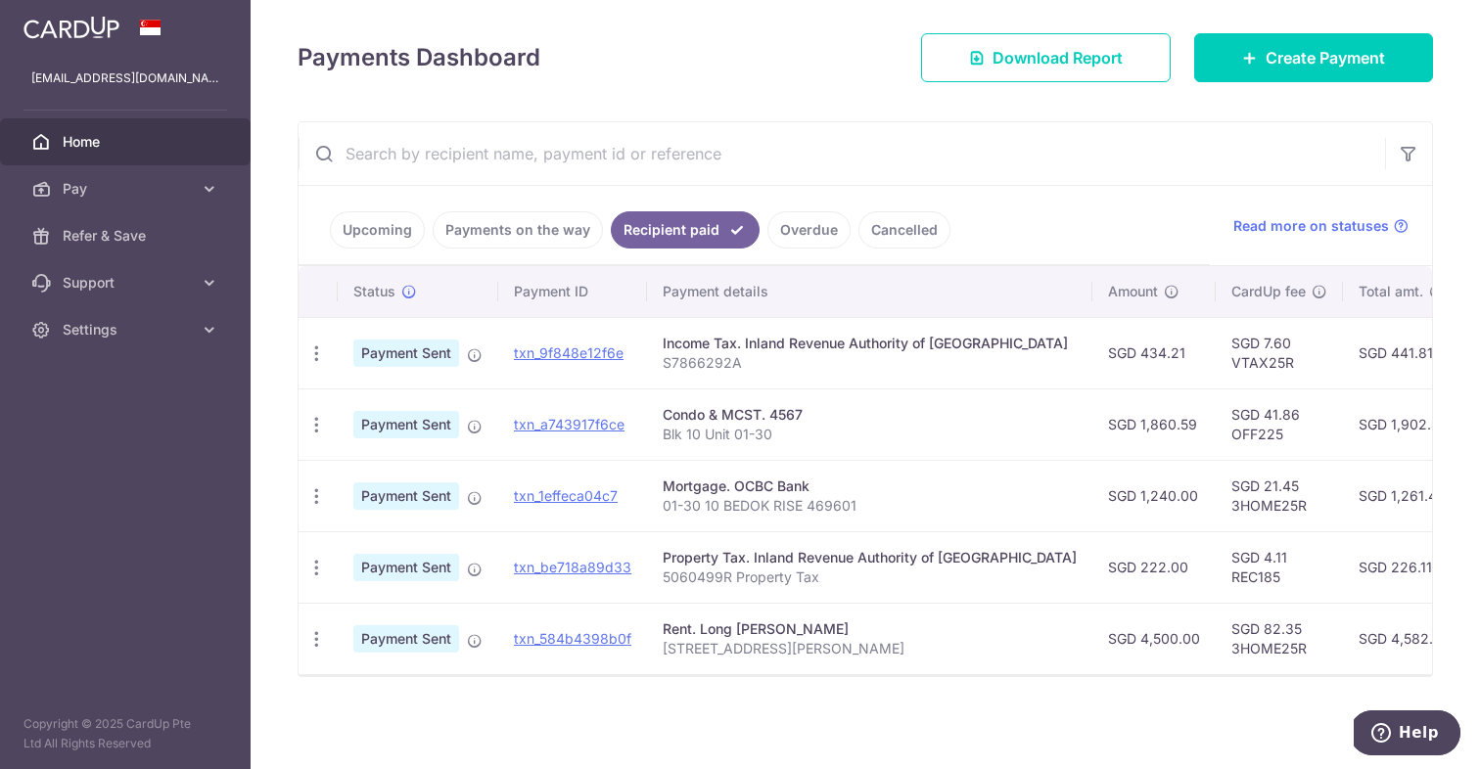
click at [542, 211] on link "Payments on the way" at bounding box center [518, 229] width 170 height 37
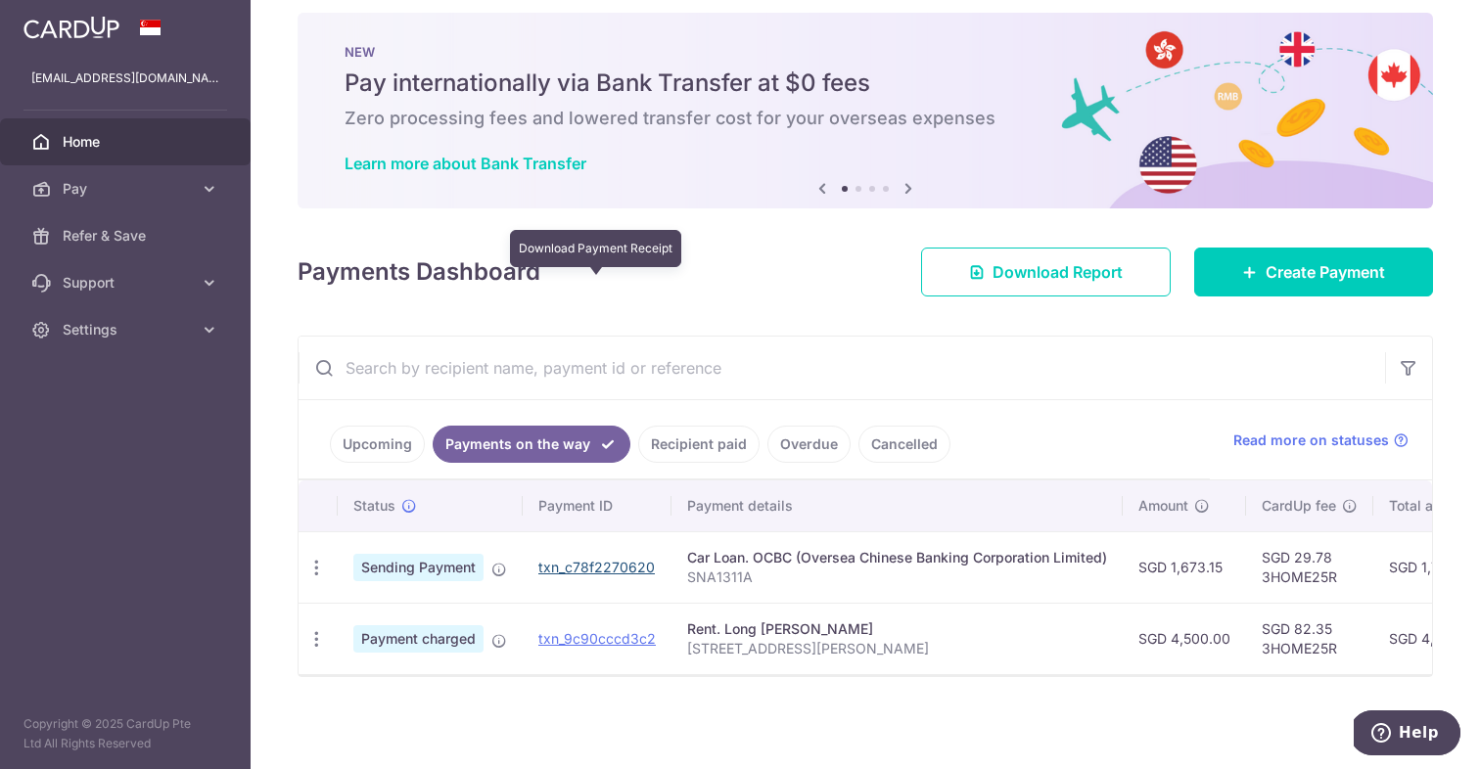
click at [580, 559] on link "txn_c78f2270620" at bounding box center [596, 567] width 116 height 17
click at [313, 558] on icon "button" at bounding box center [316, 568] width 21 height 21
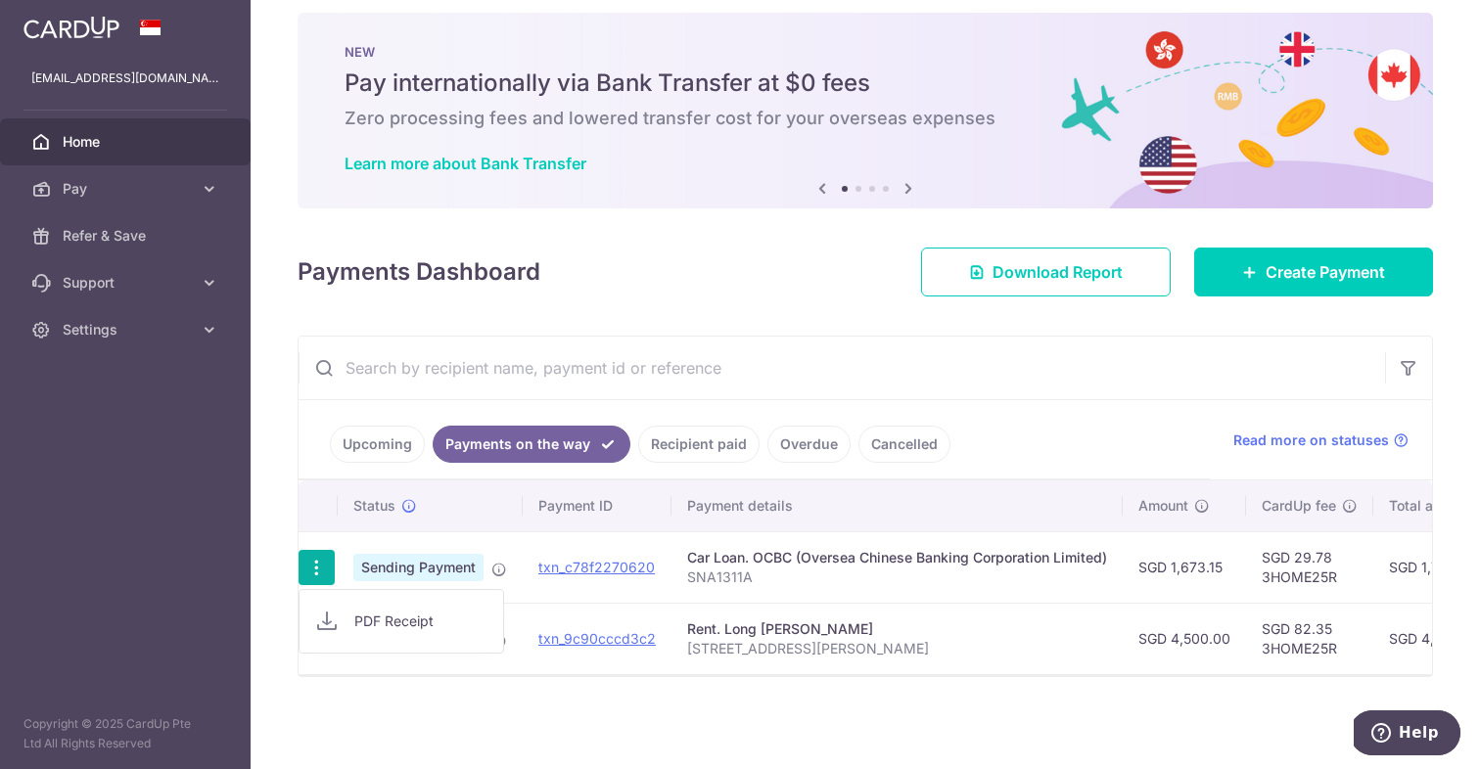
scroll to position [28, 0]
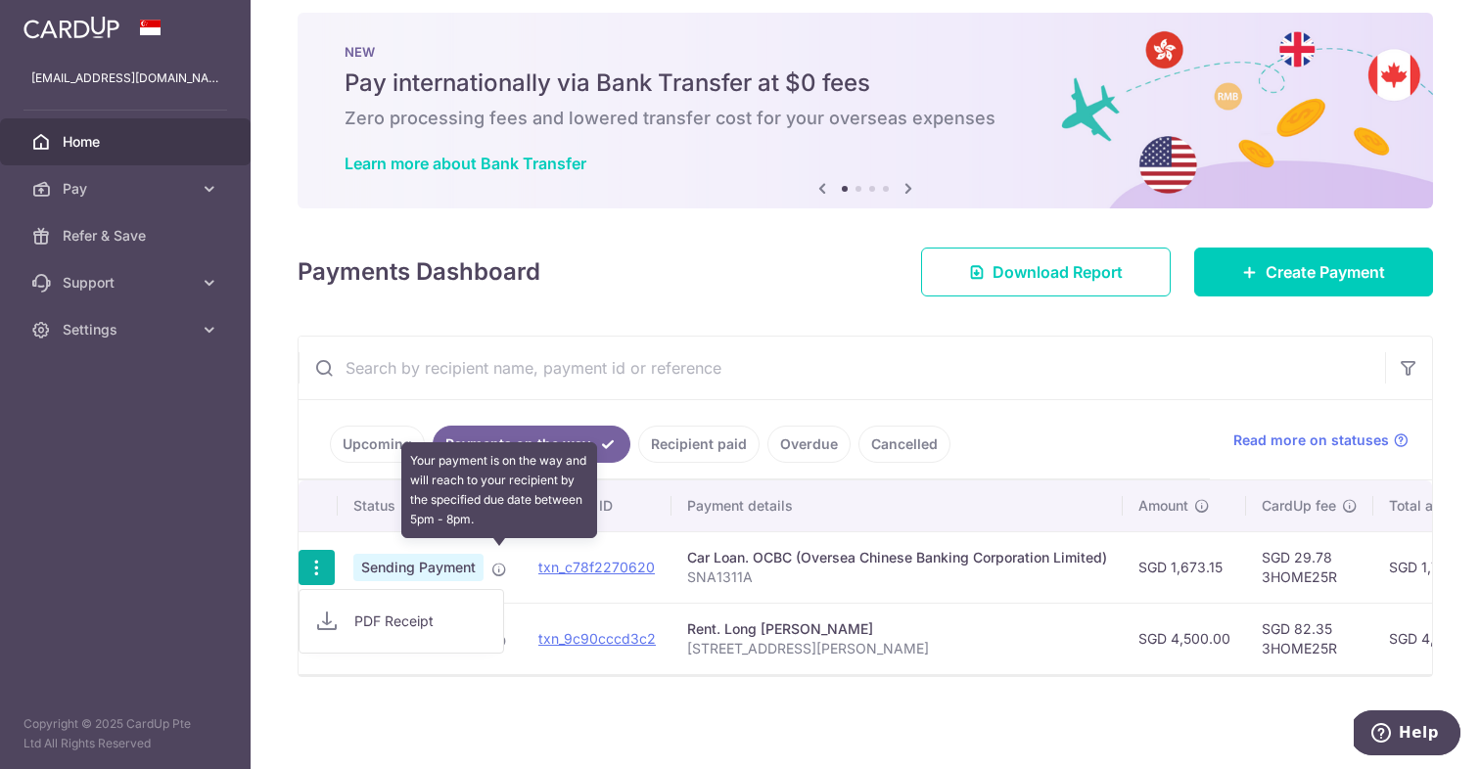
click at [497, 562] on icon at bounding box center [499, 570] width 16 height 16
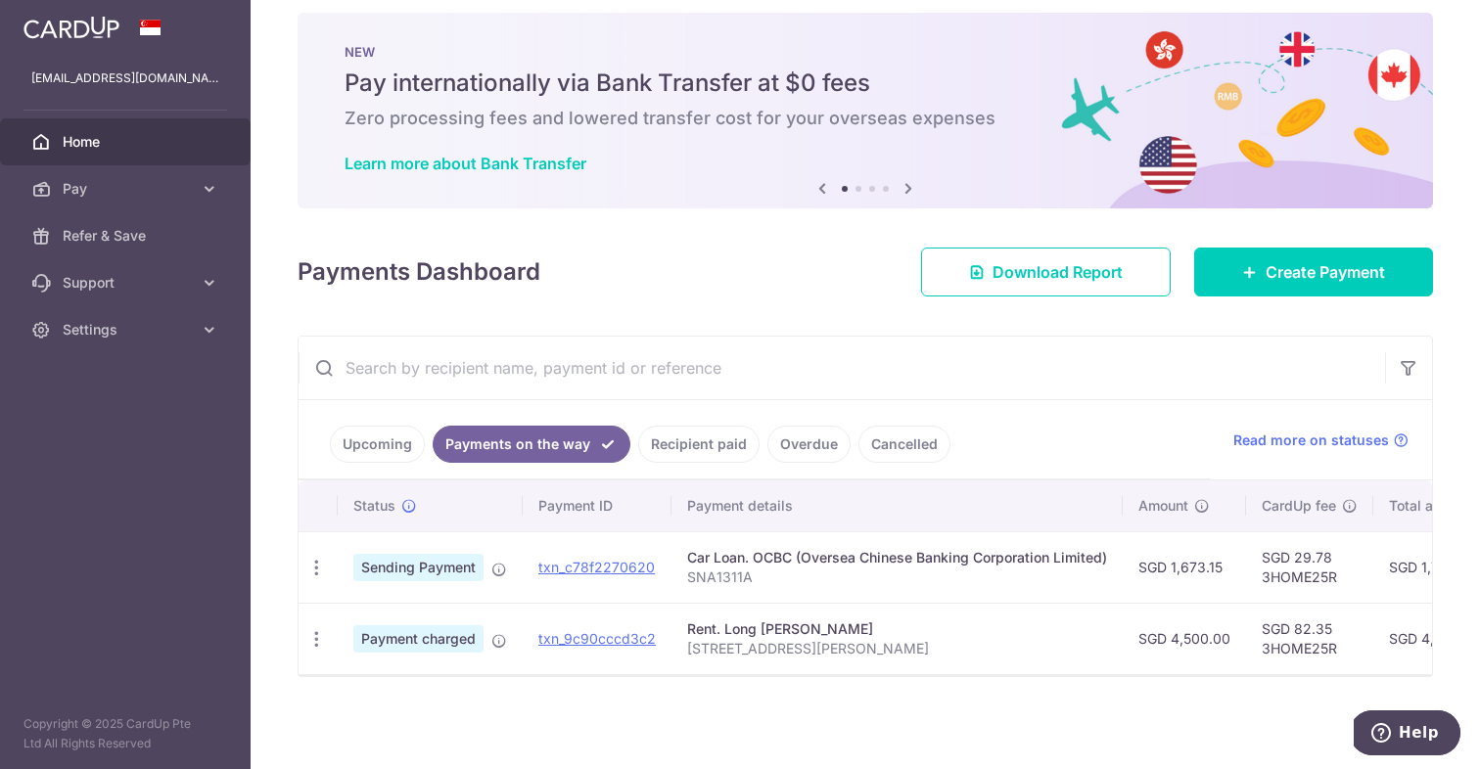
click at [404, 439] on link "Upcoming" at bounding box center [377, 444] width 95 height 37
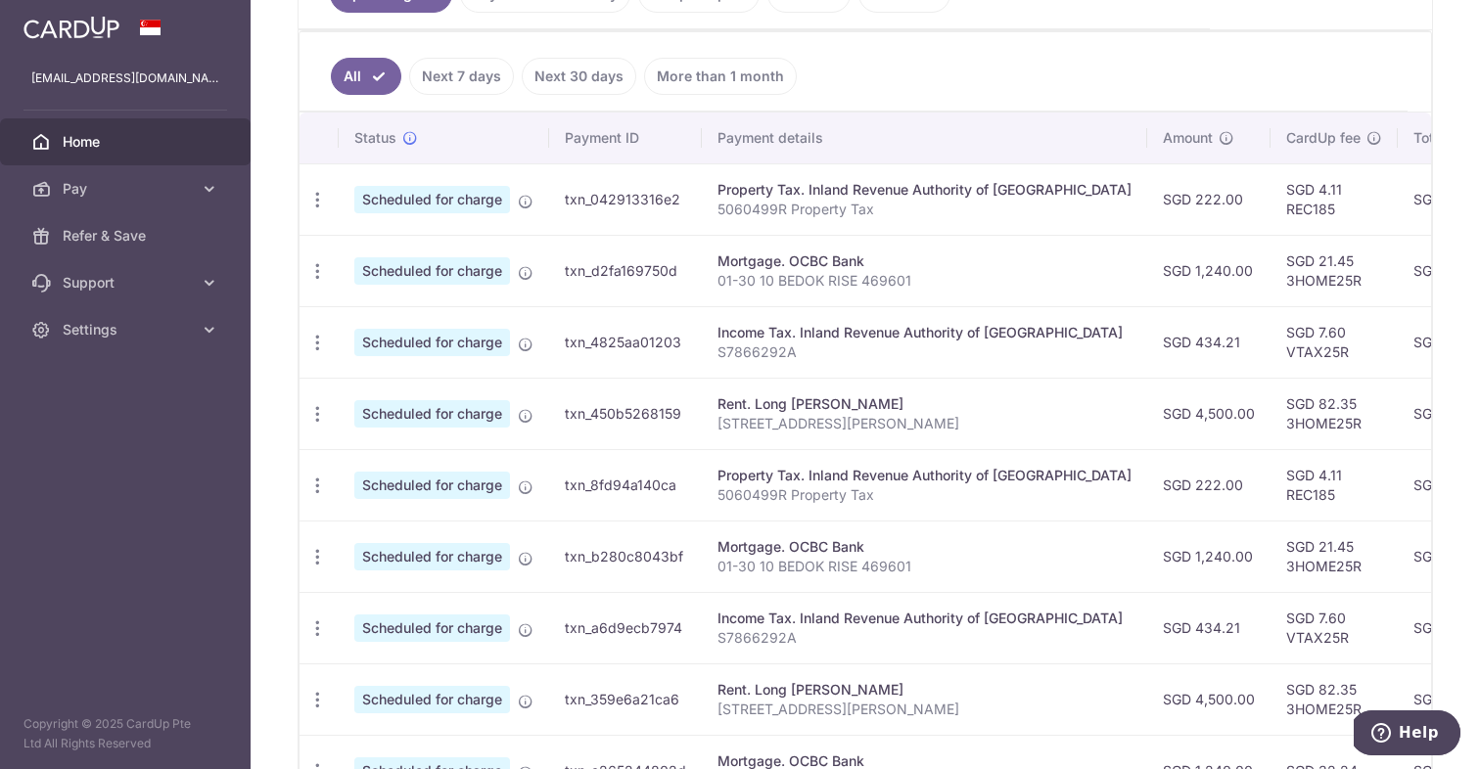
scroll to position [596, 0]
